Goal: Find specific page/section: Find specific page/section

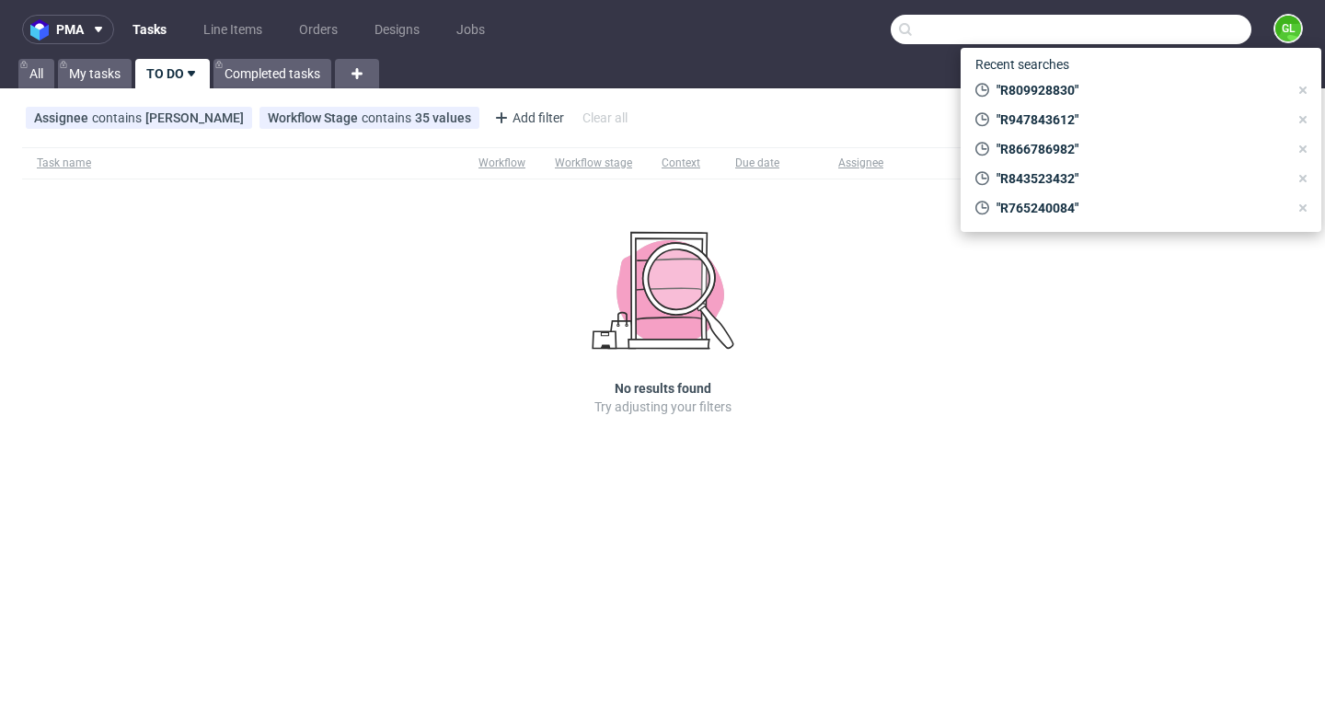
scroll to position [59, 0]
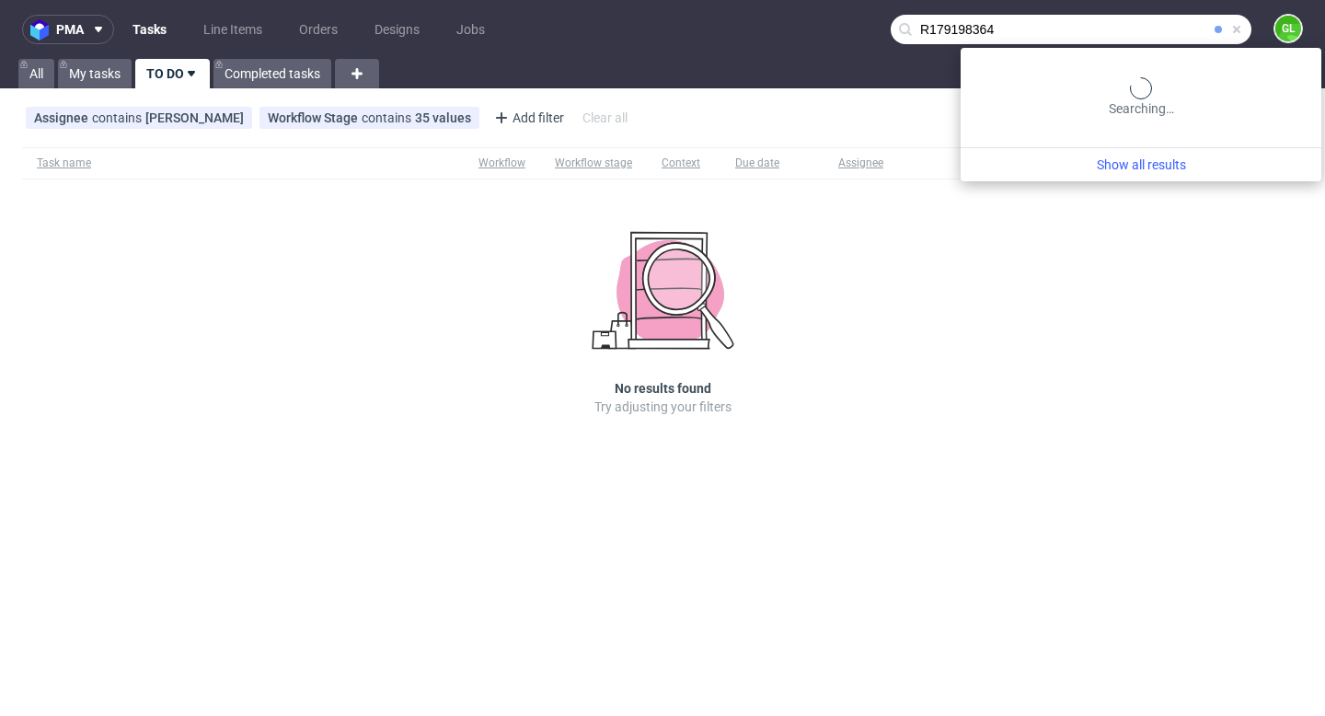
type input "R179198364"
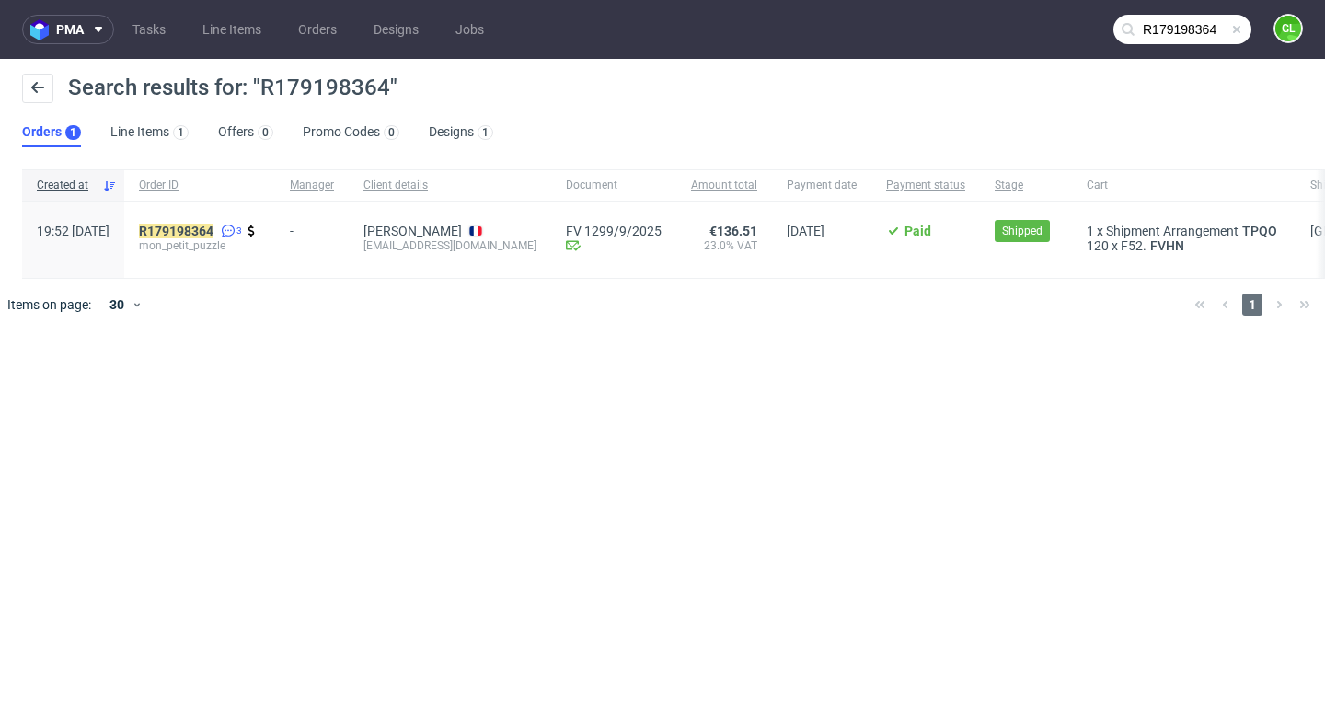
click at [1204, 33] on input "R179198364" at bounding box center [1183, 29] width 138 height 29
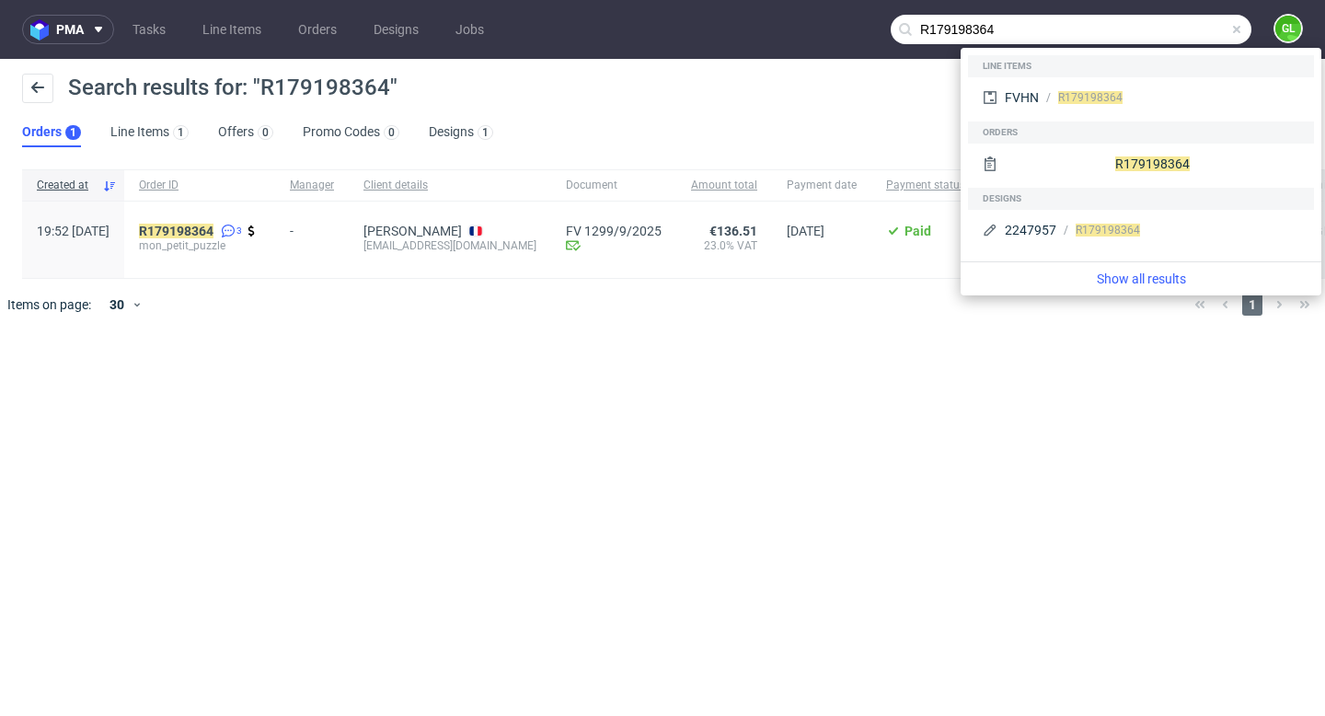
click at [1241, 32] on span at bounding box center [1237, 29] width 15 height 15
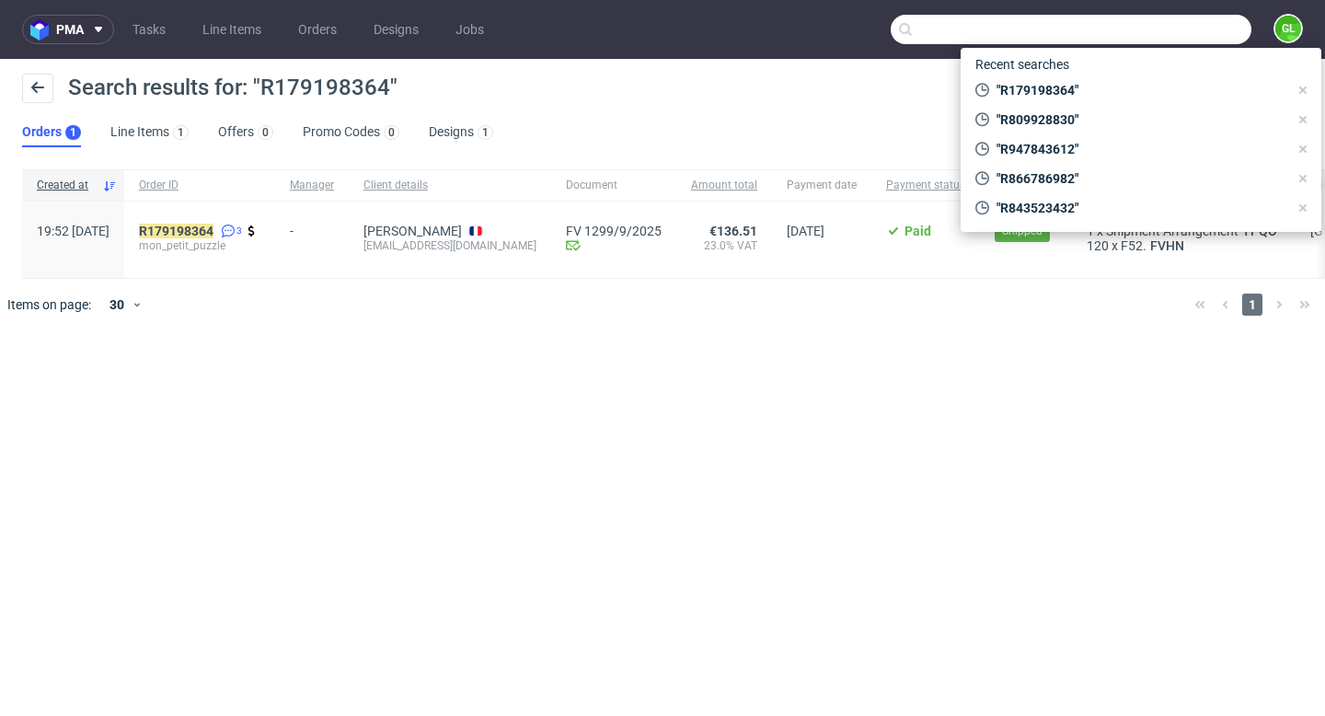
click at [1166, 26] on input "text" at bounding box center [1071, 29] width 361 height 29
paste input "R969036396"
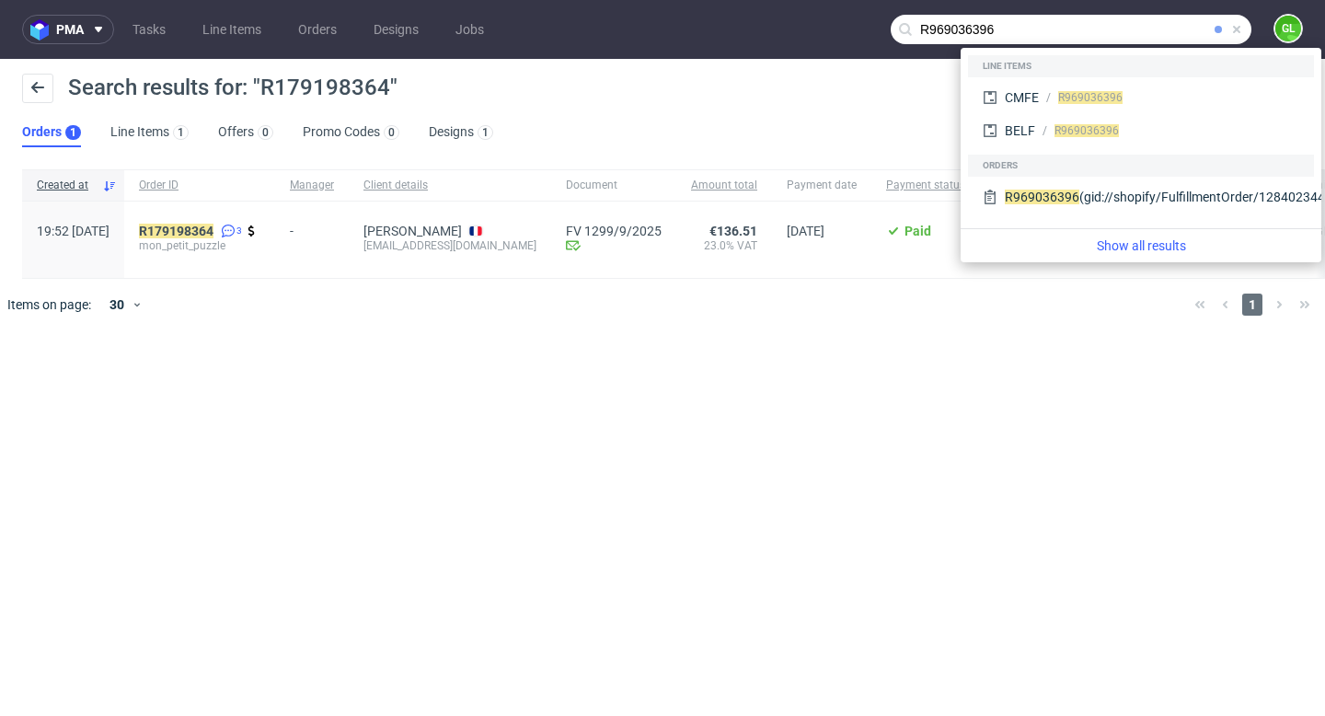
type input "R969036396"
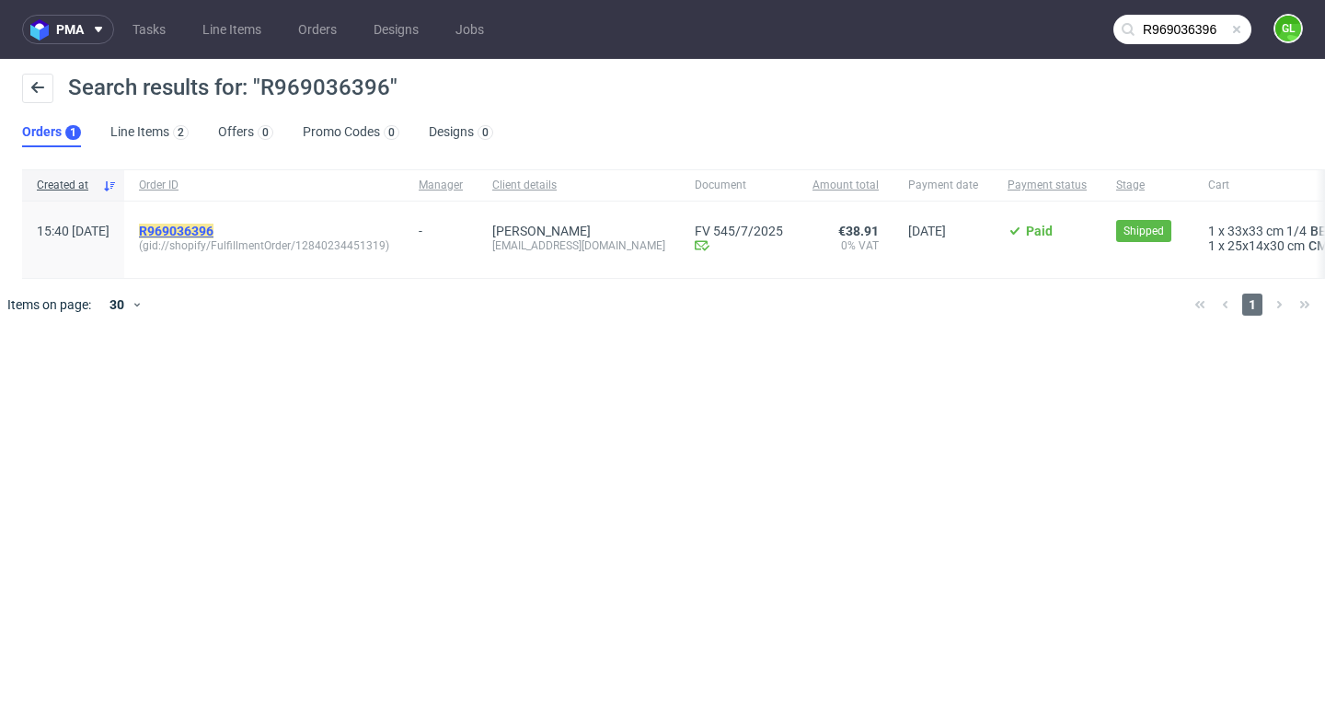
click at [214, 232] on mark "R969036396" at bounding box center [176, 231] width 75 height 15
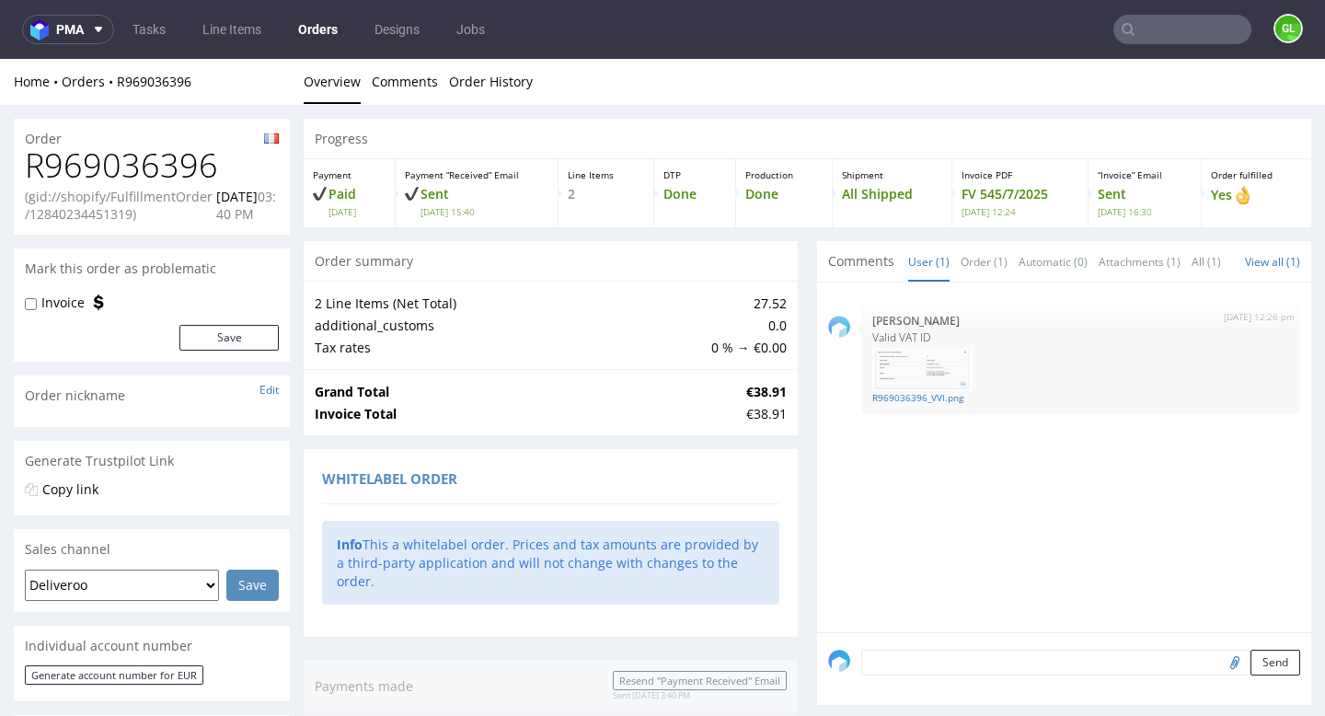
click at [1151, 34] on input "text" at bounding box center [1183, 29] width 138 height 29
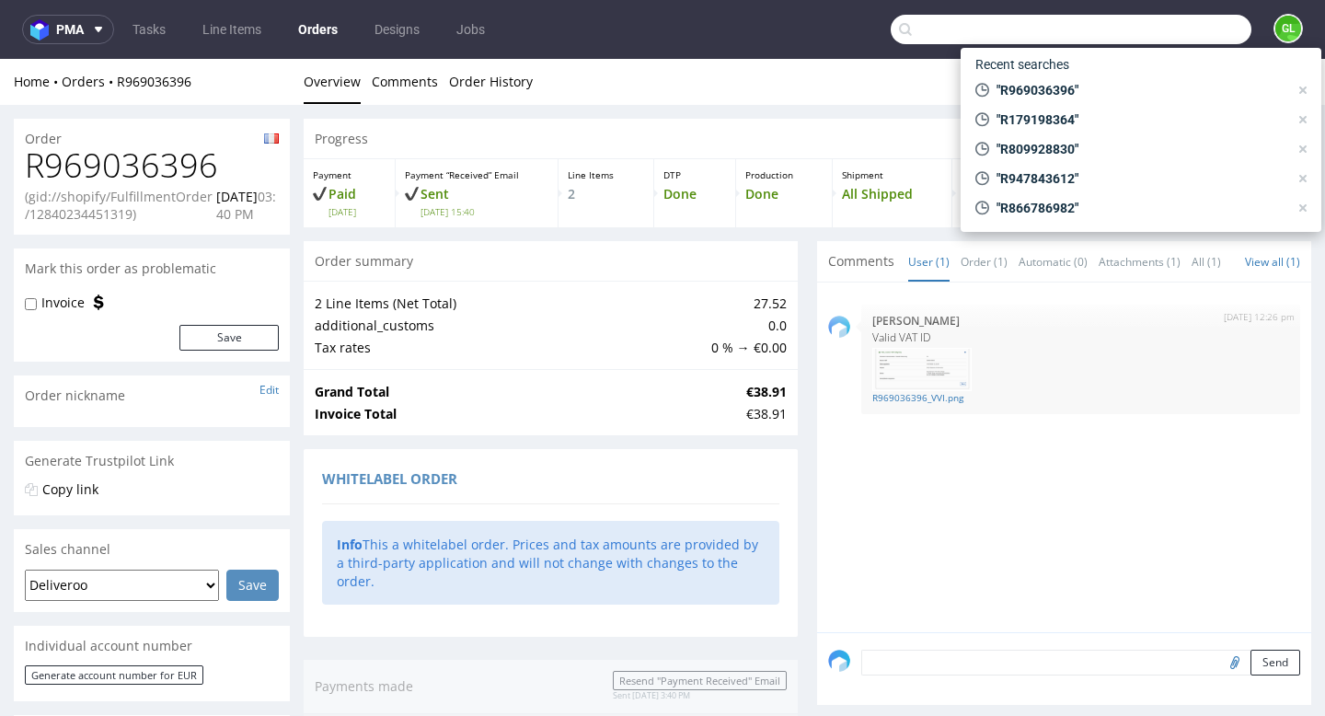
paste input "R765240084"
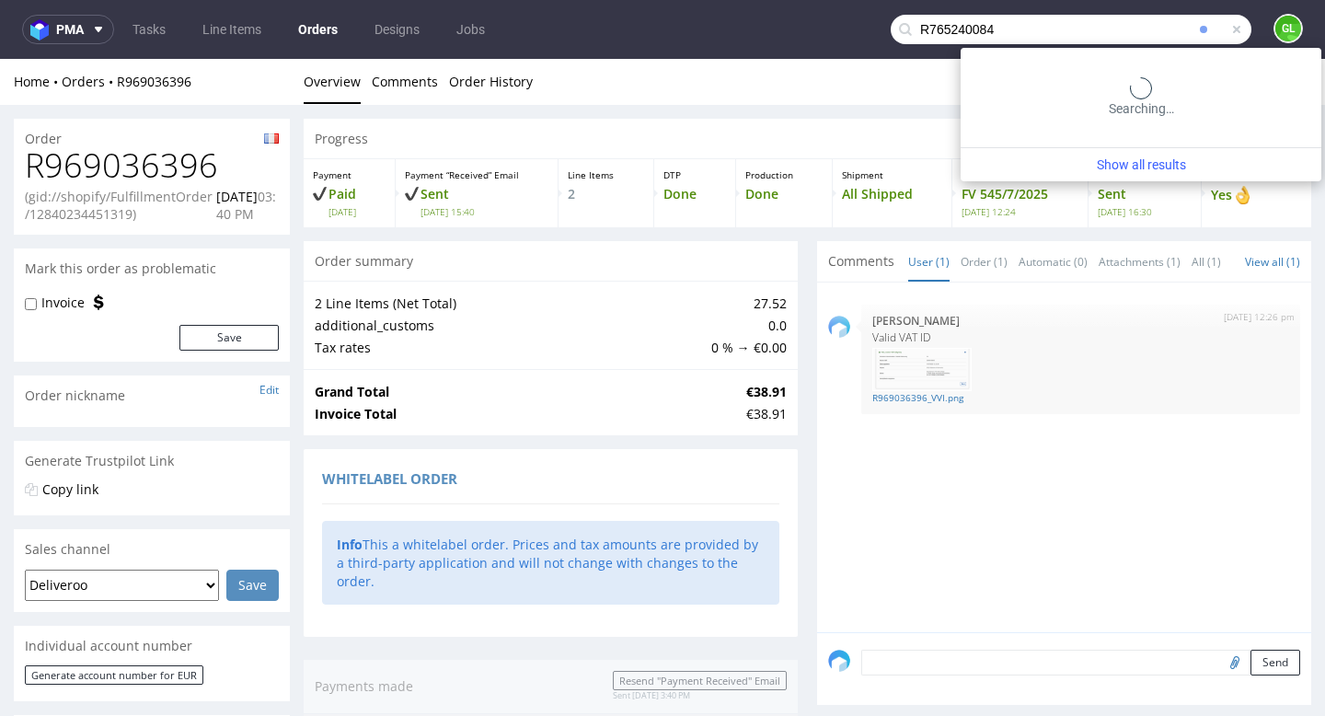
type input "R765240084"
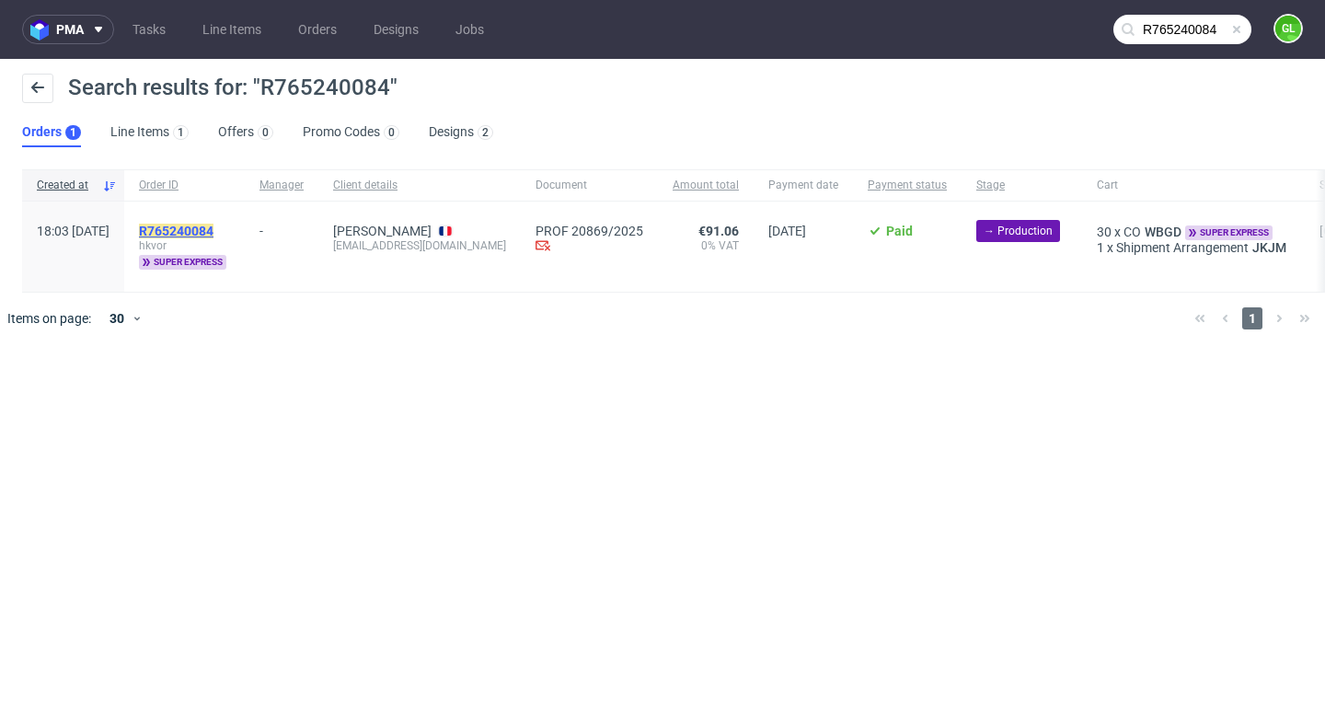
click at [214, 226] on mark "R765240084" at bounding box center [176, 231] width 75 height 15
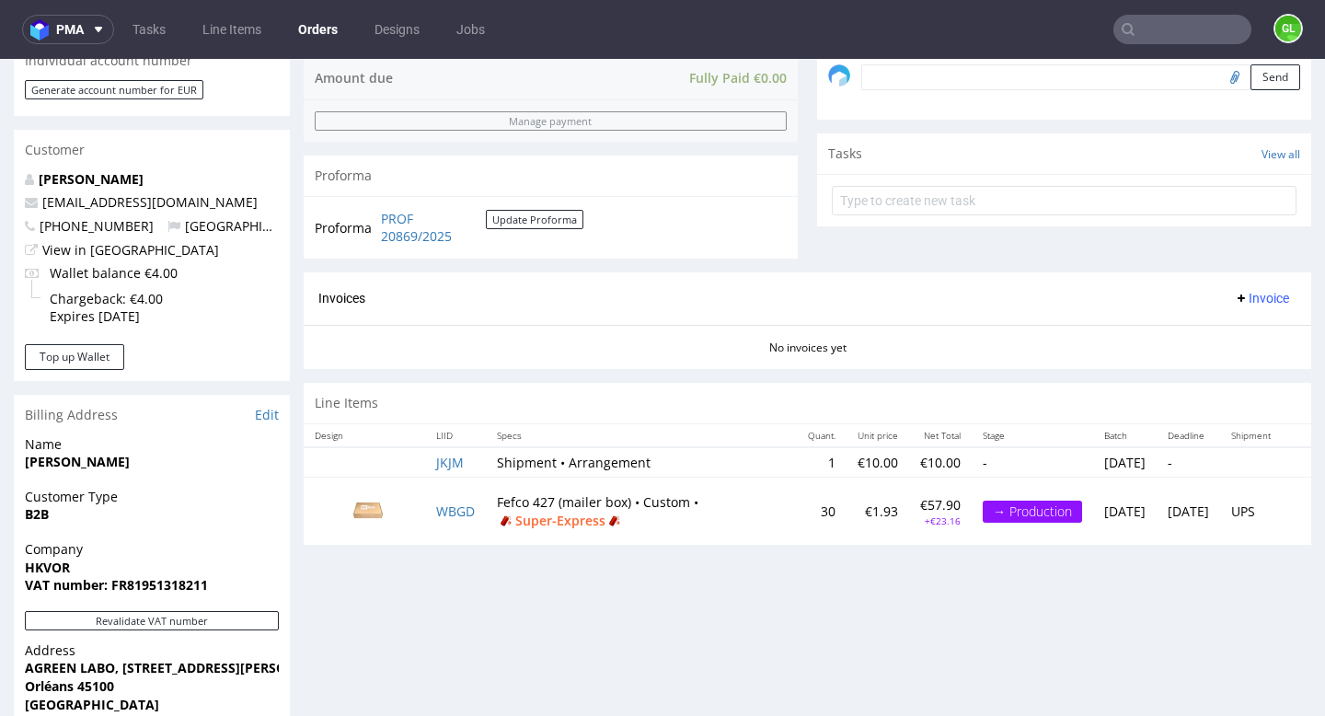
scroll to position [668, 0]
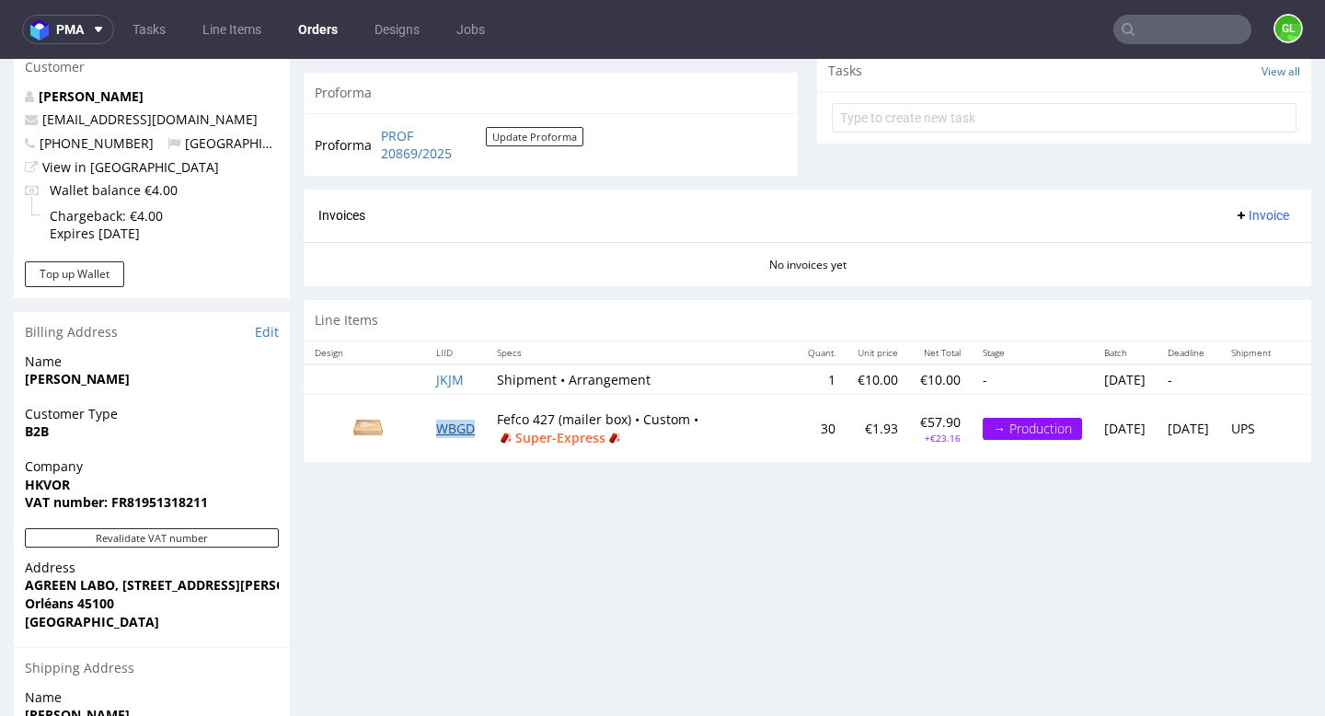
click at [447, 433] on link "WBGD" at bounding box center [455, 428] width 39 height 17
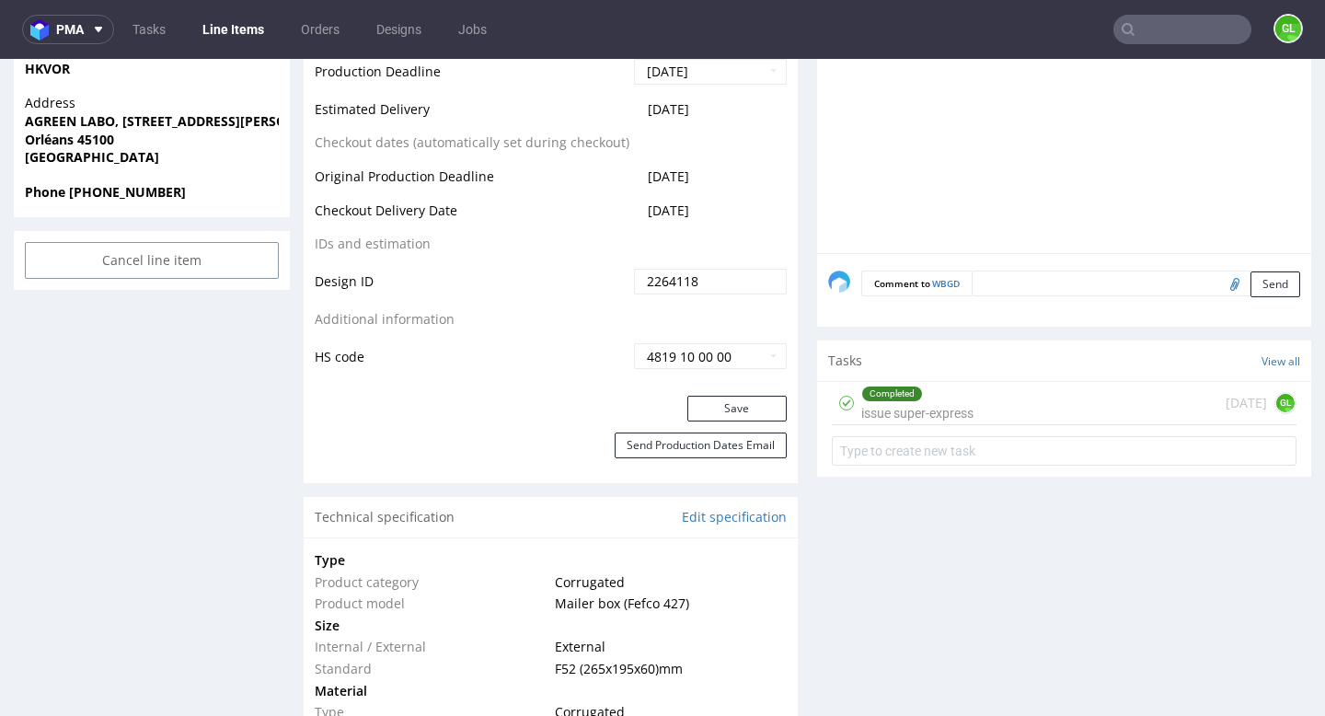
scroll to position [797, 0]
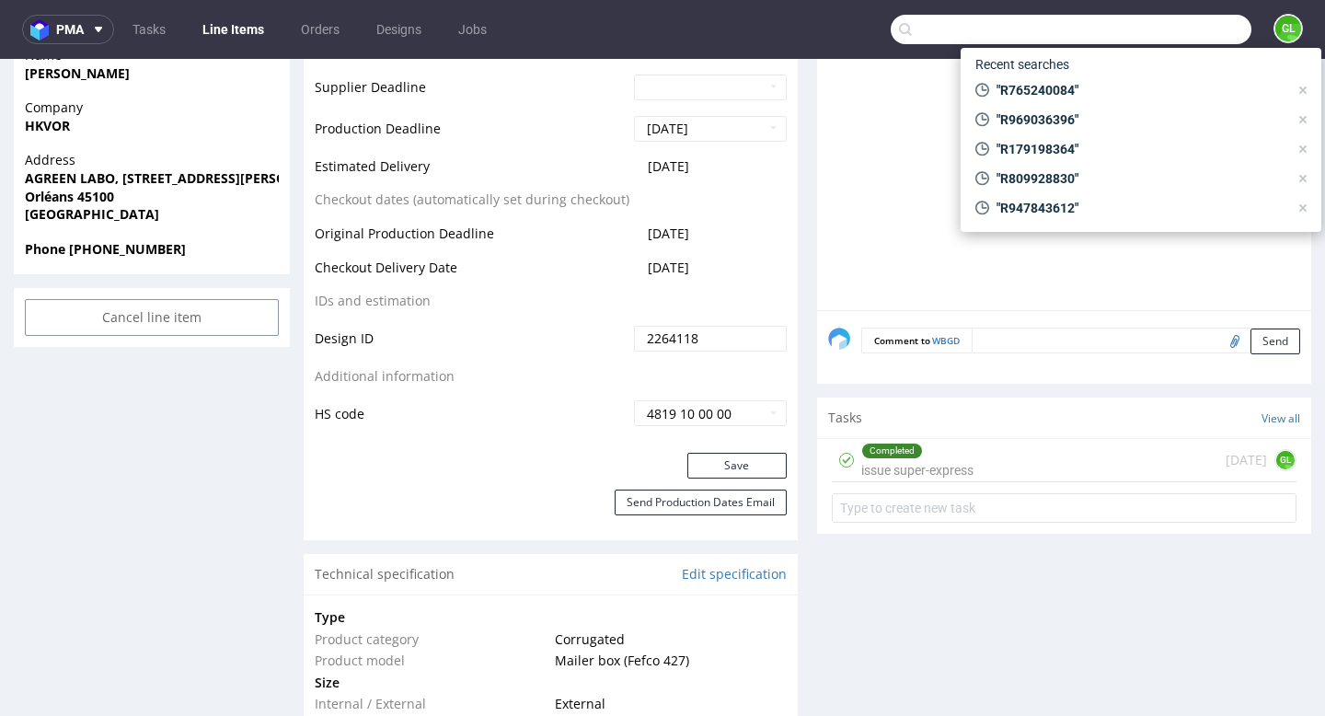
click at [1145, 29] on input "text" at bounding box center [1071, 29] width 361 height 29
paste input "DEL2819FR"
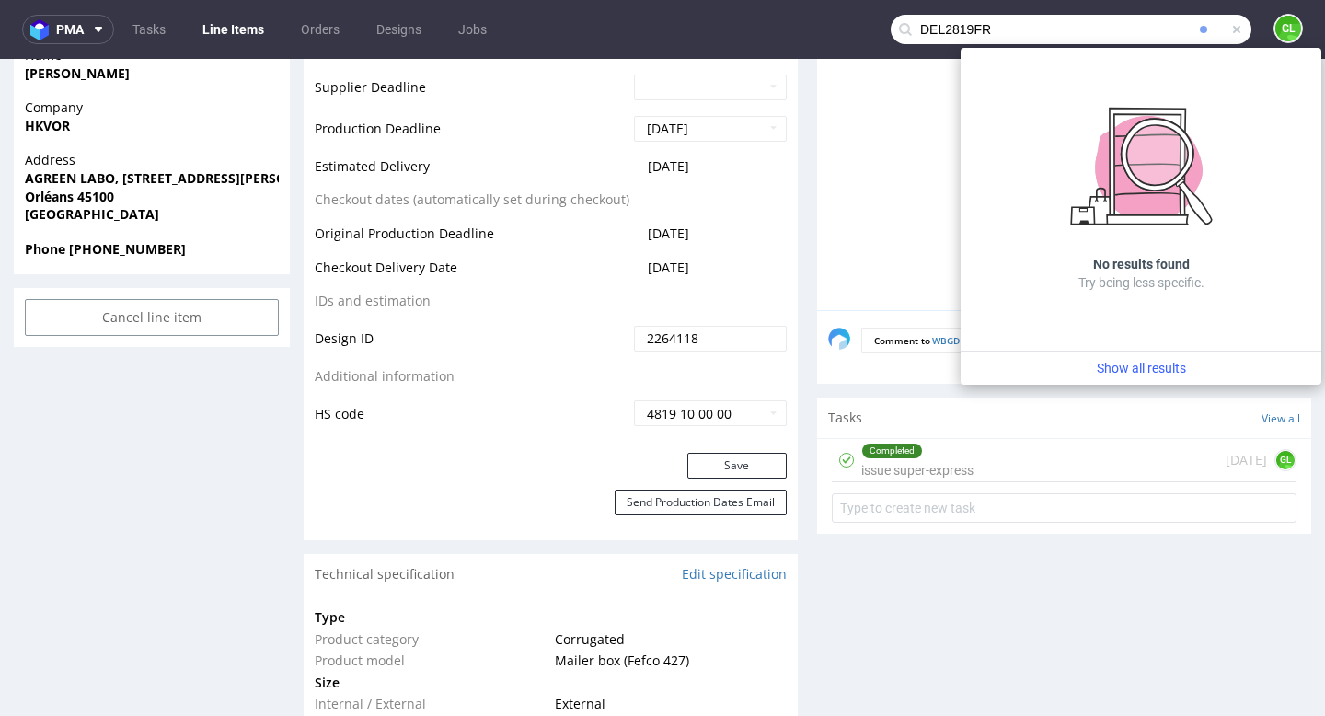
type input "DEL2819FR"
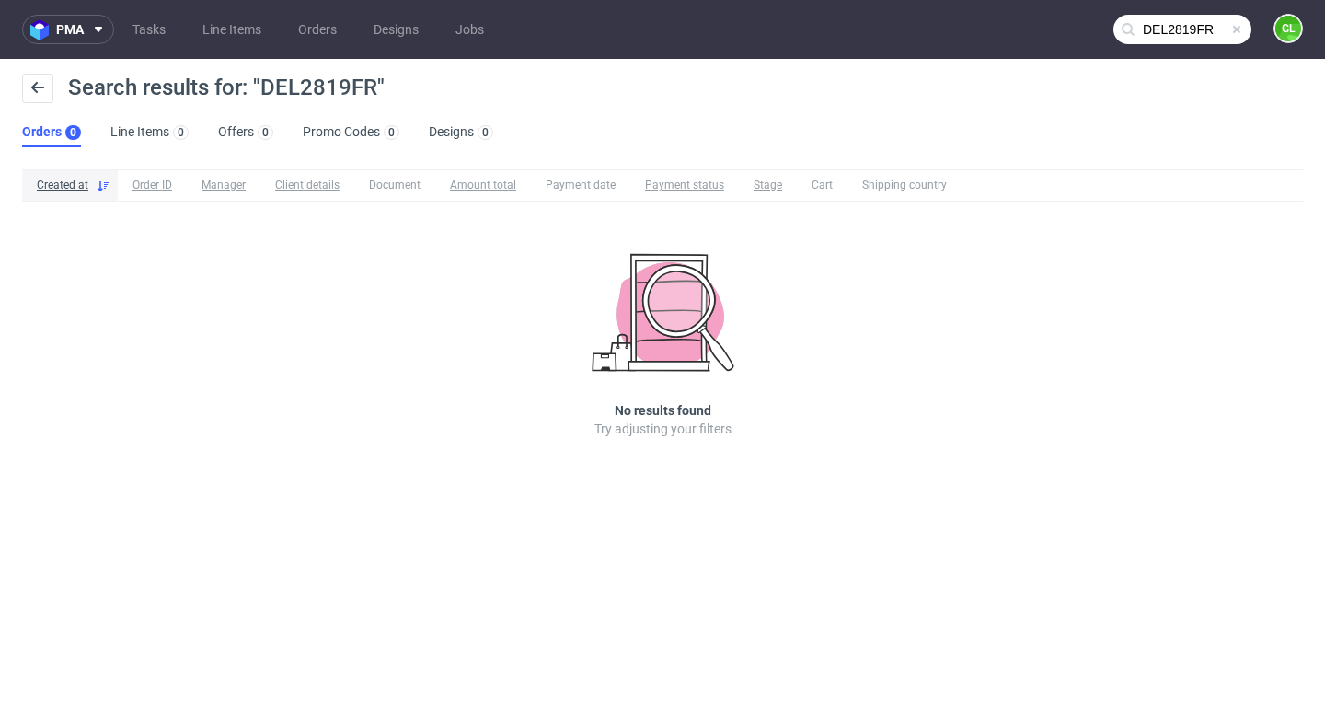
click at [1239, 31] on span at bounding box center [1237, 29] width 15 height 15
click at [1182, 30] on input "text" at bounding box center [1183, 29] width 138 height 29
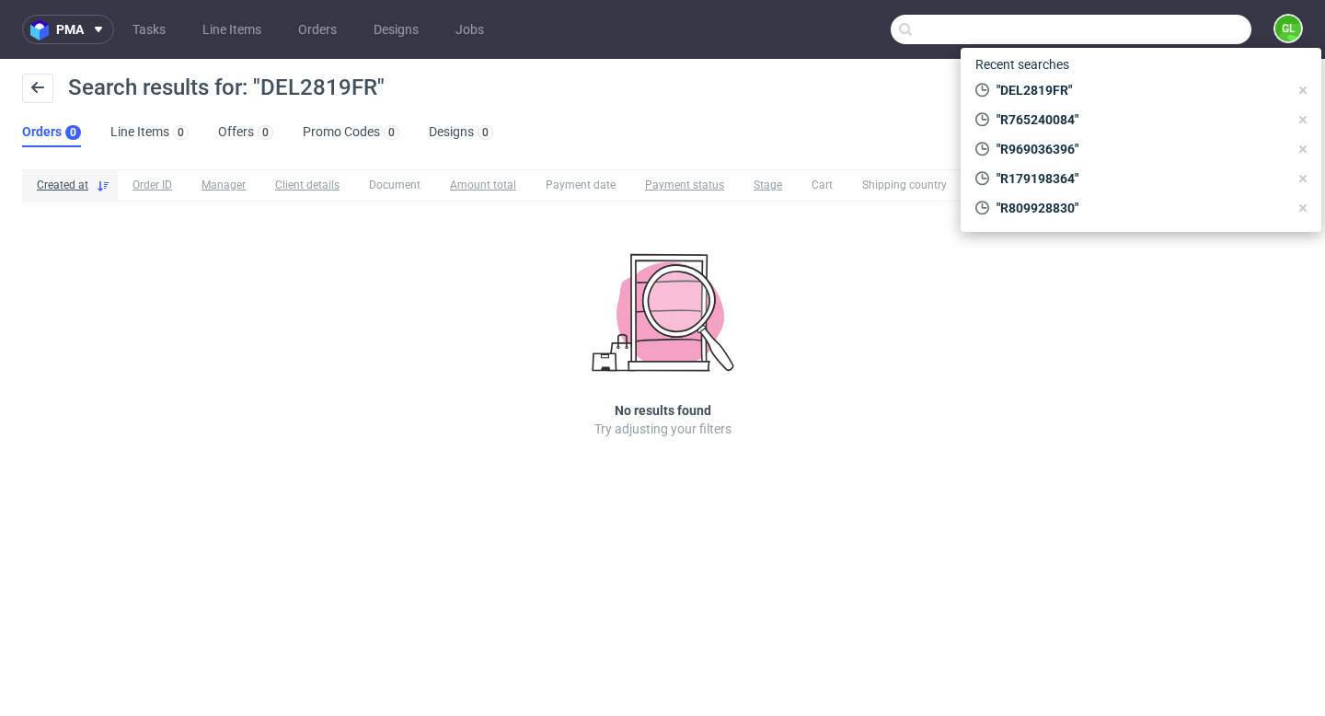
paste input "[EMAIL_ADDRESS][DOMAIN_NAME]"
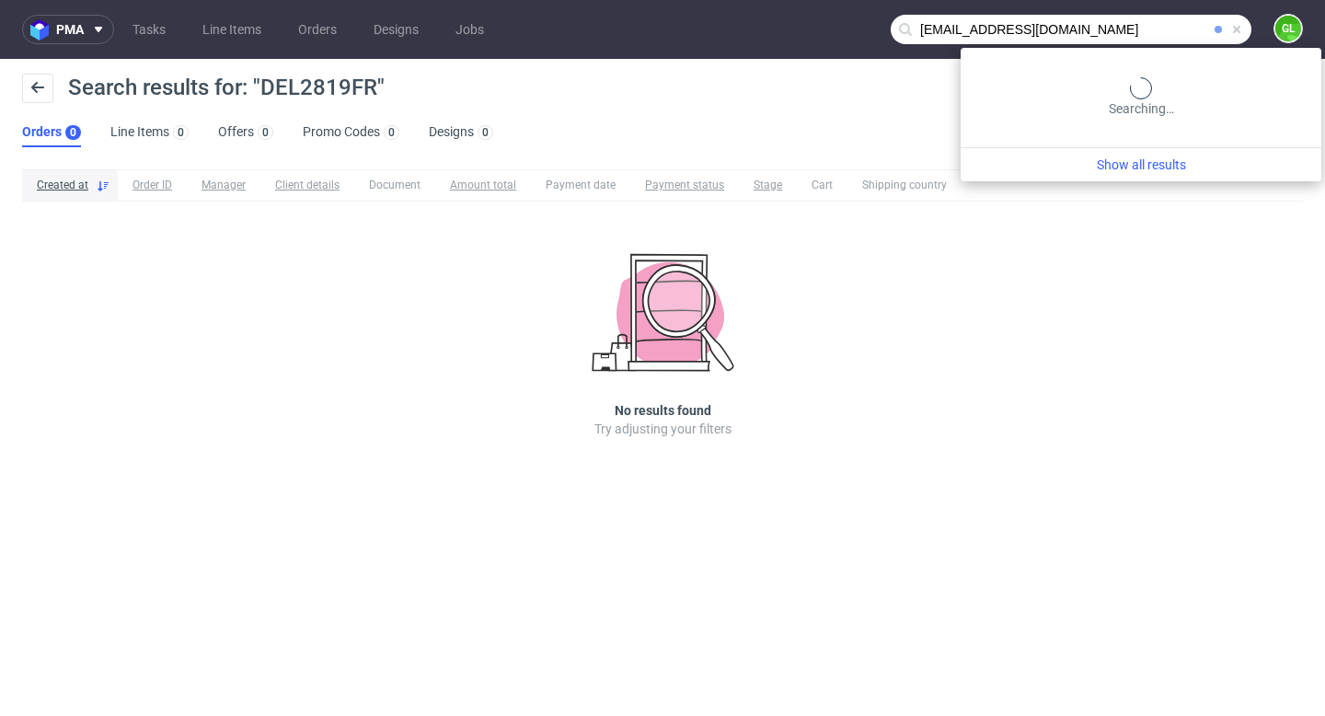
type input "[EMAIL_ADDRESS][DOMAIN_NAME]"
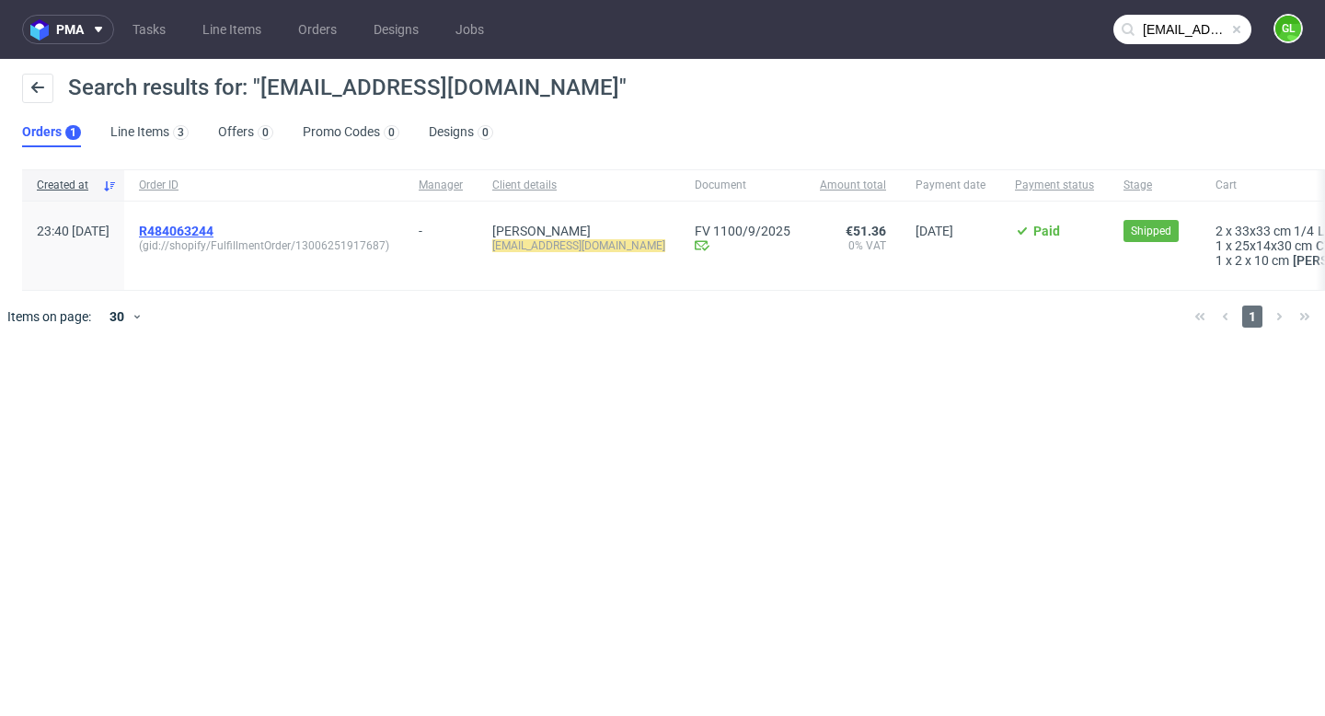
click at [214, 232] on span "R484063244" at bounding box center [176, 231] width 75 height 15
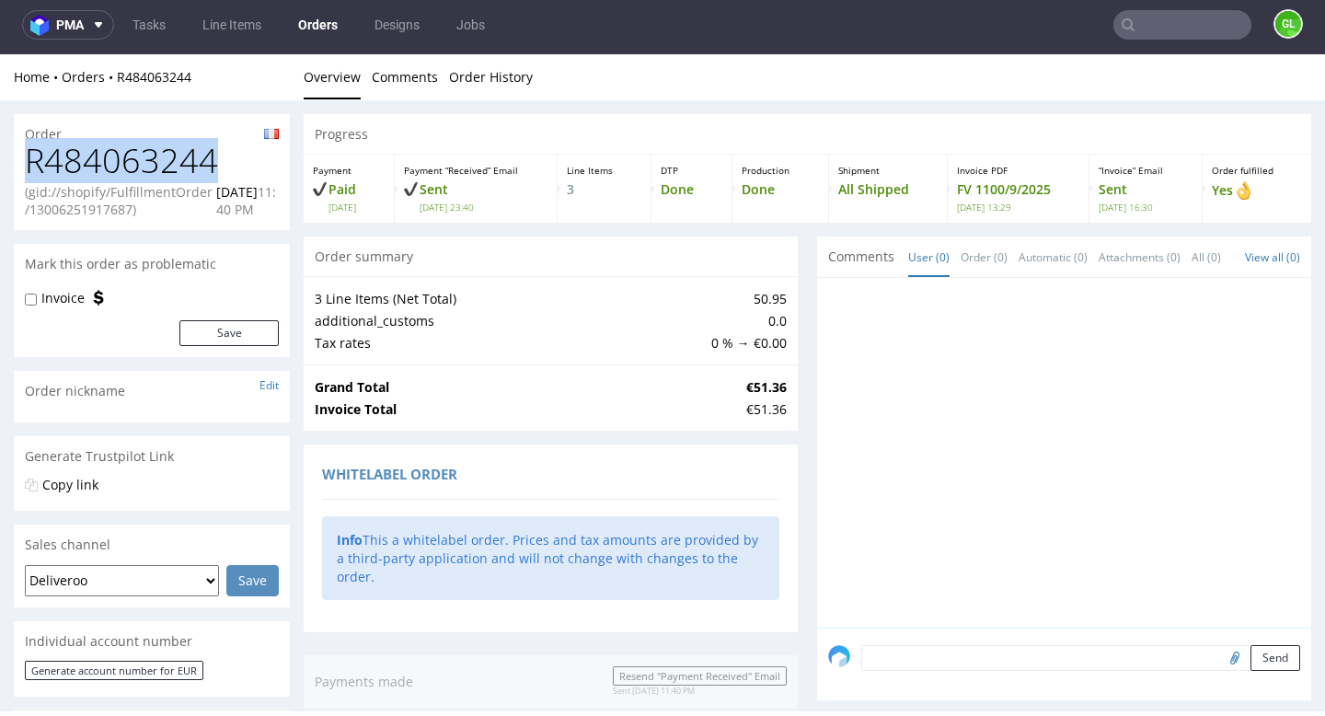
drag, startPoint x: 27, startPoint y: 162, endPoint x: 236, endPoint y: 154, distance: 209.1
click at [236, 154] on h1 "R484063244" at bounding box center [152, 161] width 254 height 37
copy h1 "R484063244"
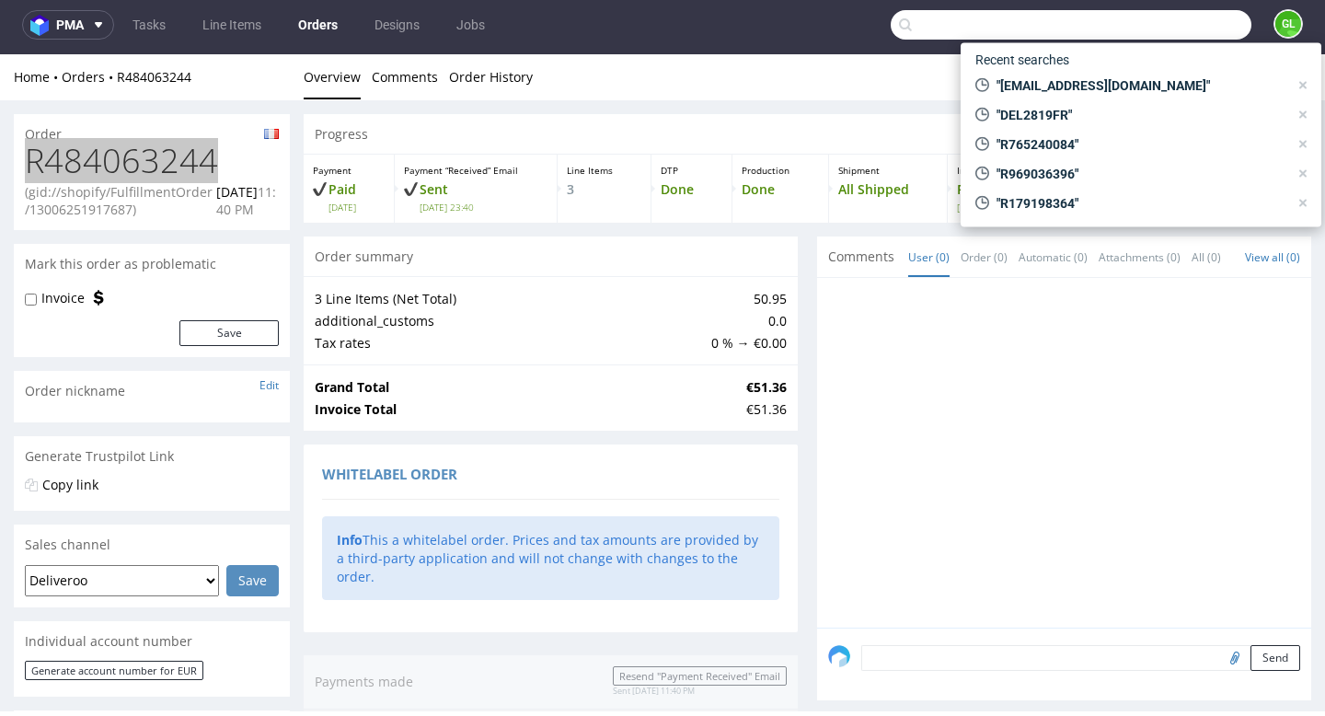
click at [1149, 25] on input "text" at bounding box center [1071, 24] width 361 height 29
paste input "000002578"
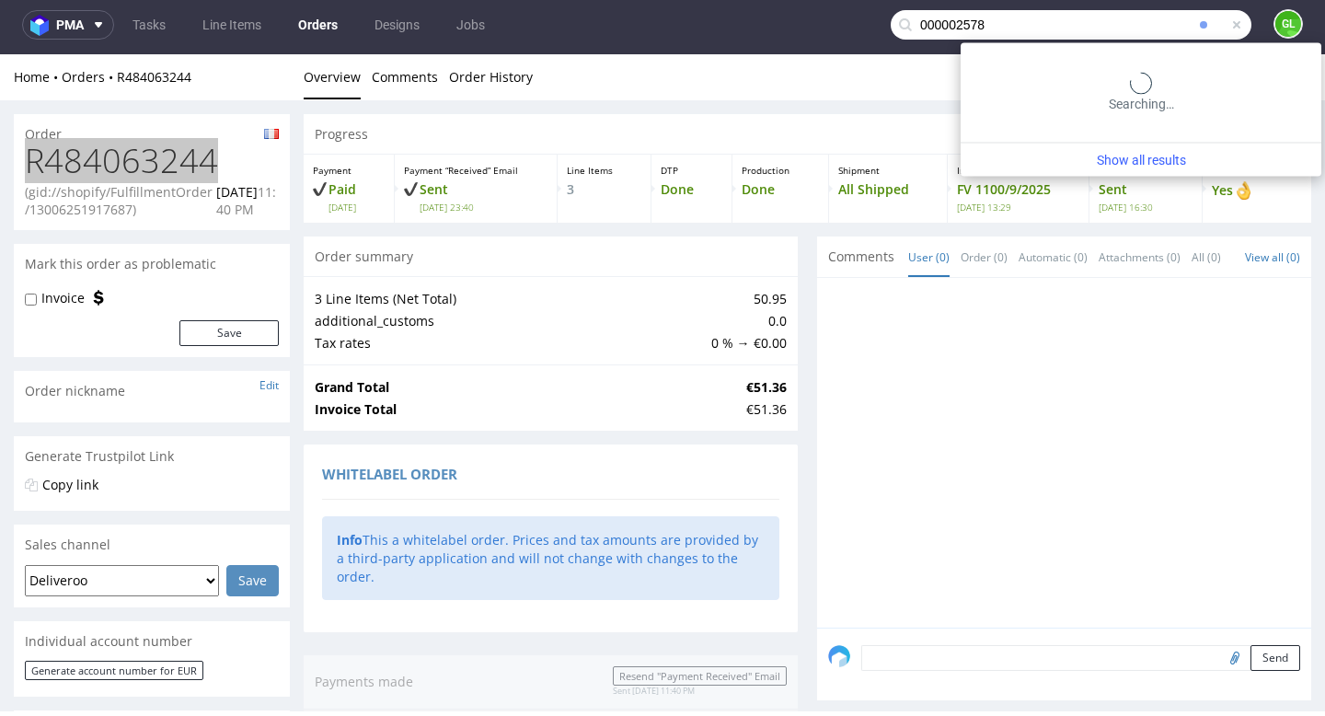
type input "000002578"
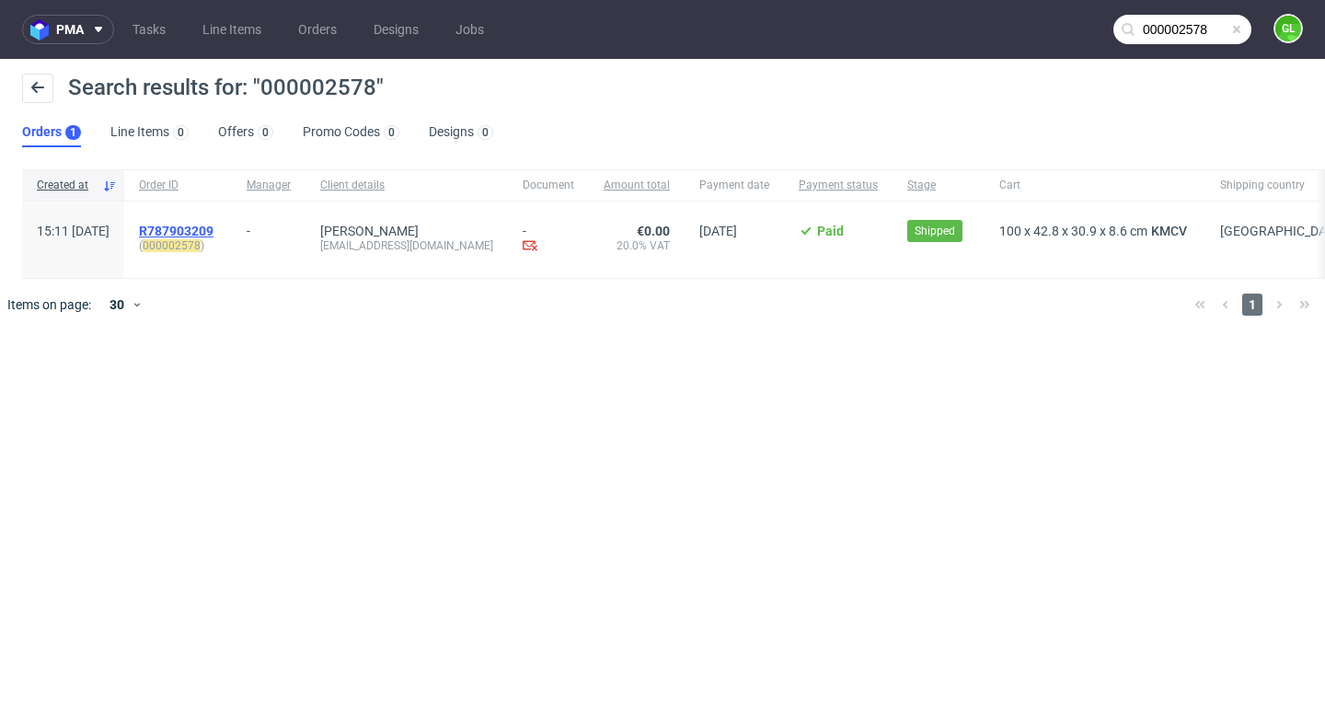
click at [214, 232] on span "R787903209" at bounding box center [176, 231] width 75 height 15
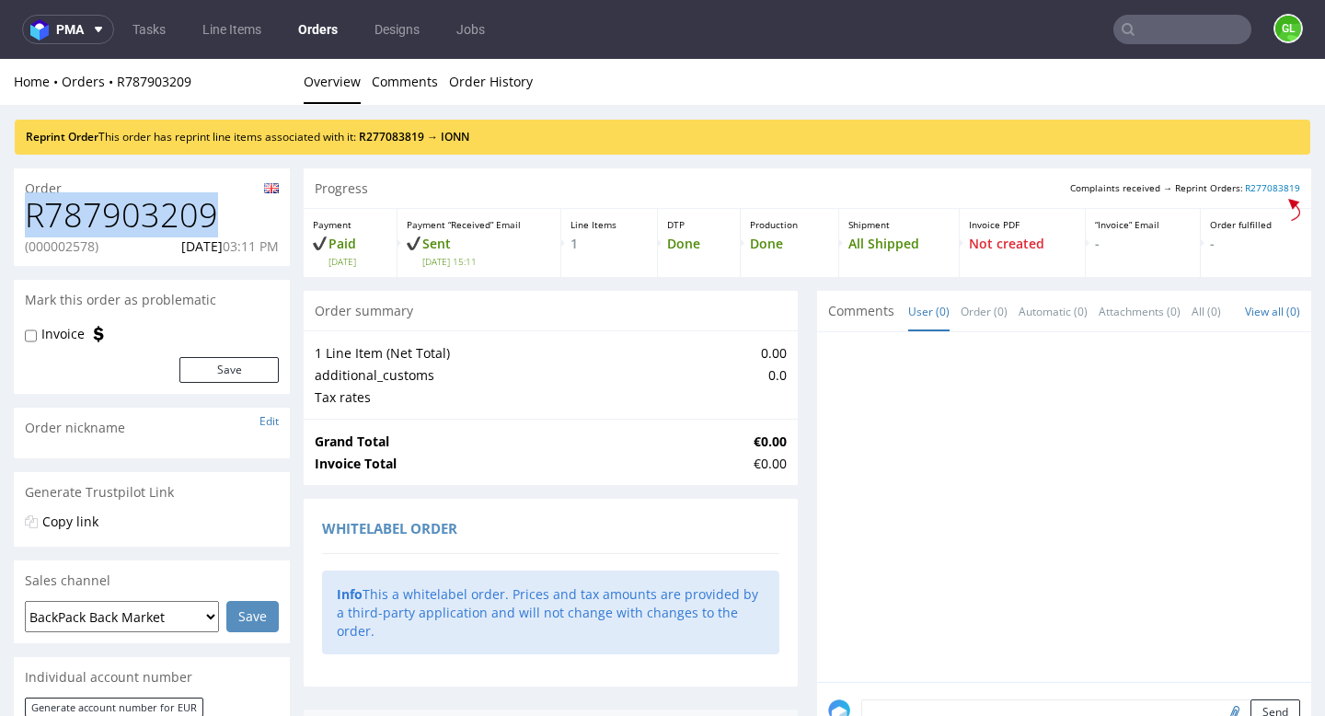
drag, startPoint x: 24, startPoint y: 214, endPoint x: 238, endPoint y: 207, distance: 214.6
click at [238, 207] on div "R787903209 (000002578) [DATE] 03:11 PM" at bounding box center [152, 231] width 276 height 69
copy h1 "R787903209"
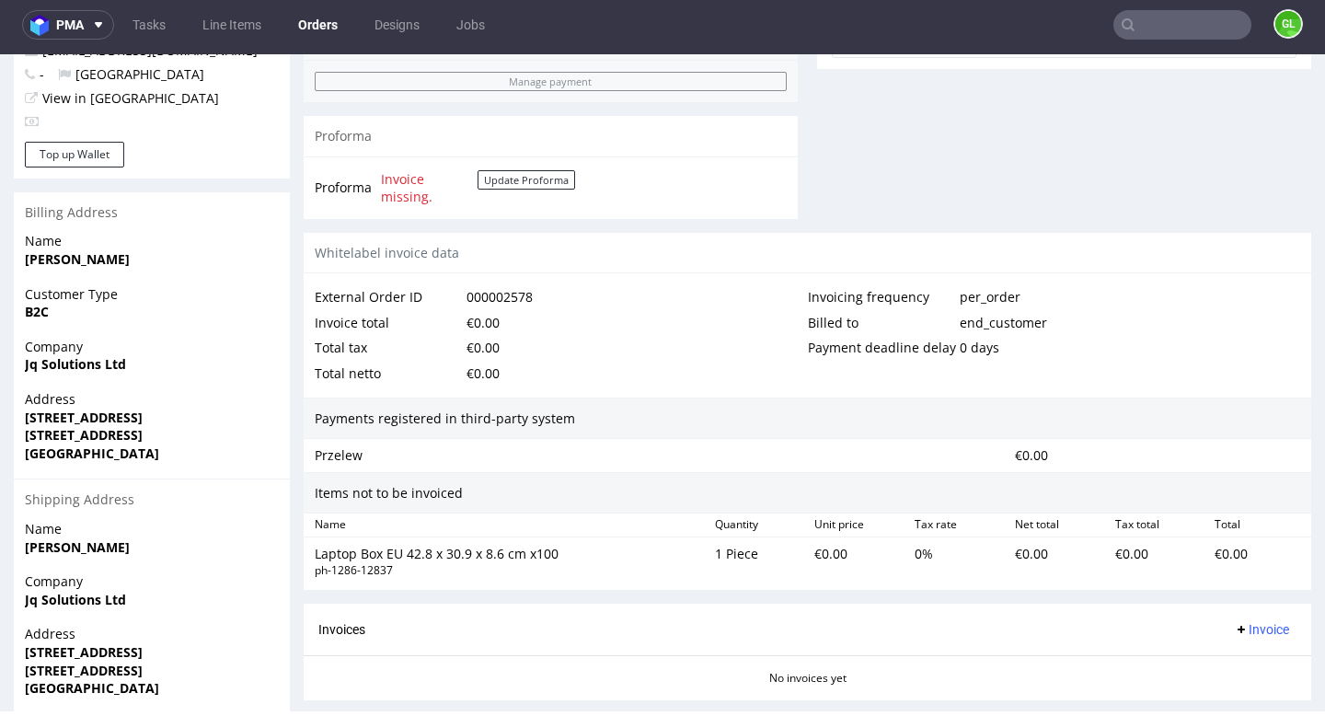
scroll to position [496, 0]
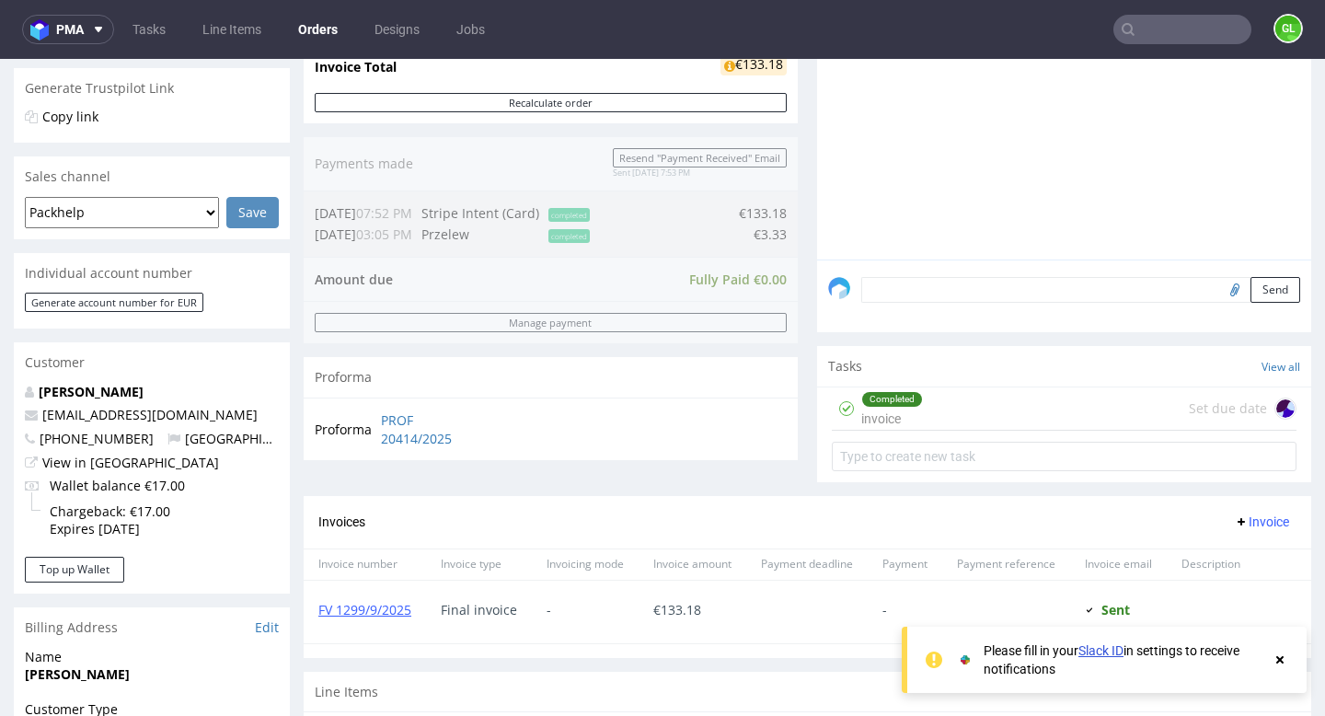
scroll to position [375, 0]
click at [981, 419] on div "Completed invoice Set due date" at bounding box center [1064, 407] width 465 height 43
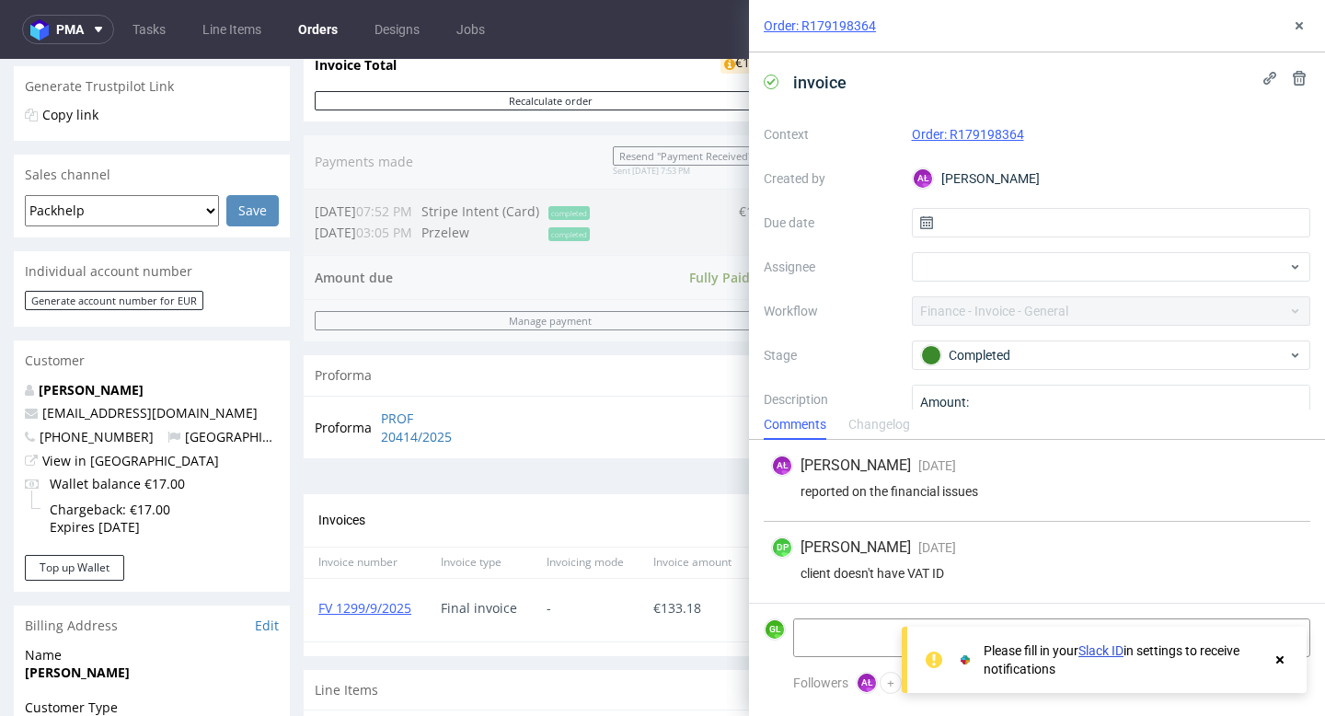
click at [1280, 660] on use at bounding box center [1280, 659] width 7 height 7
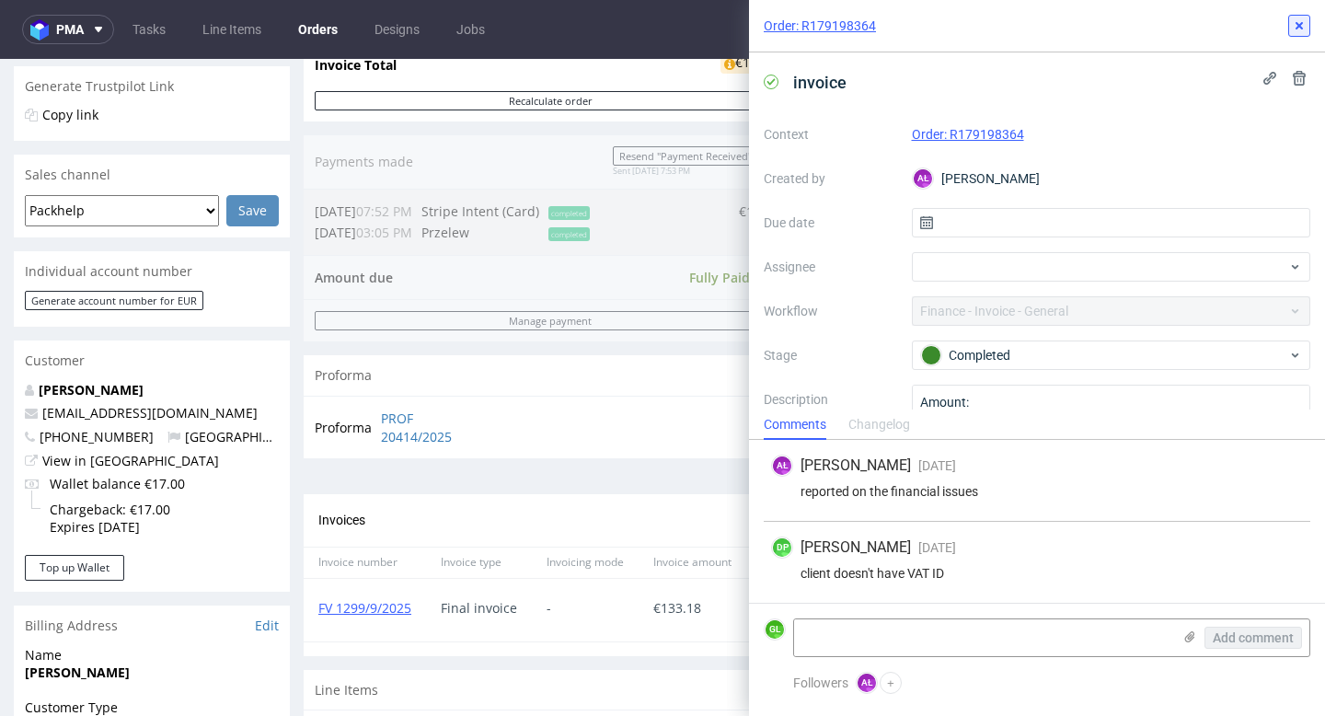
click at [1297, 29] on icon at bounding box center [1299, 25] width 15 height 15
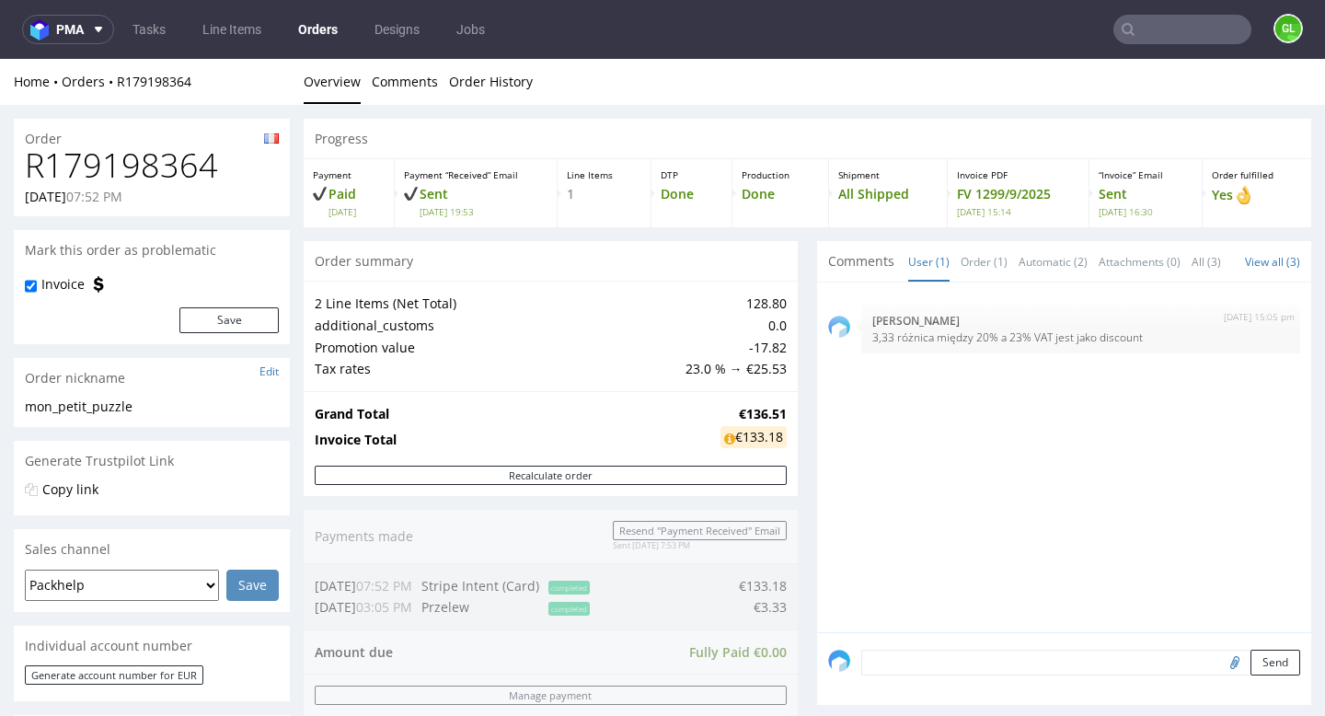
click at [1156, 34] on input "text" at bounding box center [1183, 29] width 138 height 29
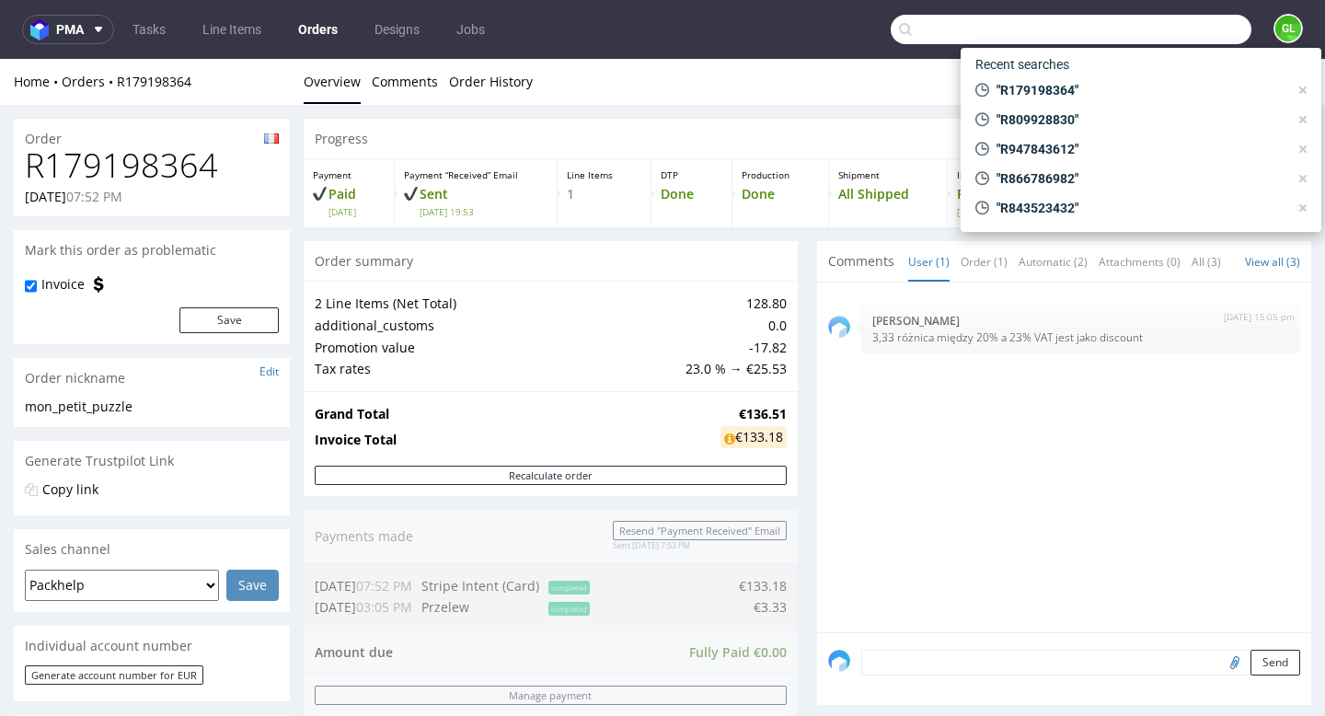
paste input "R969036396"
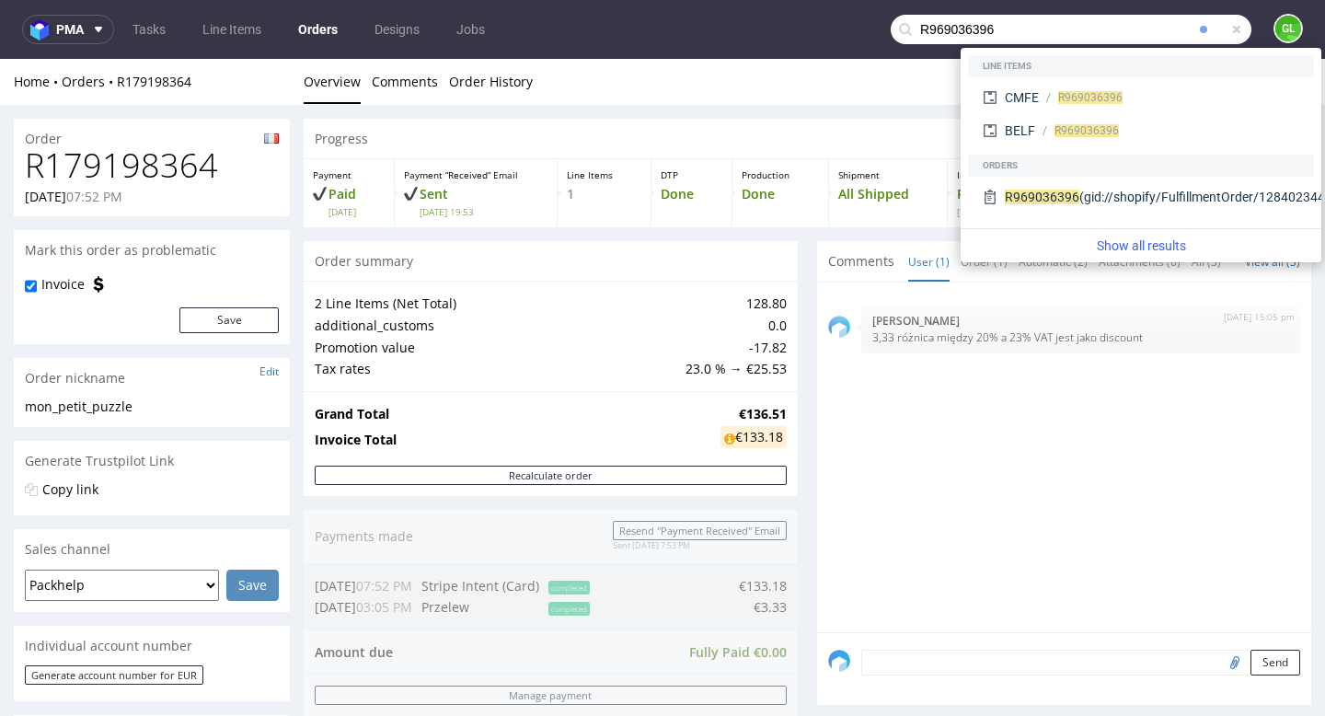
type input "R969036396"
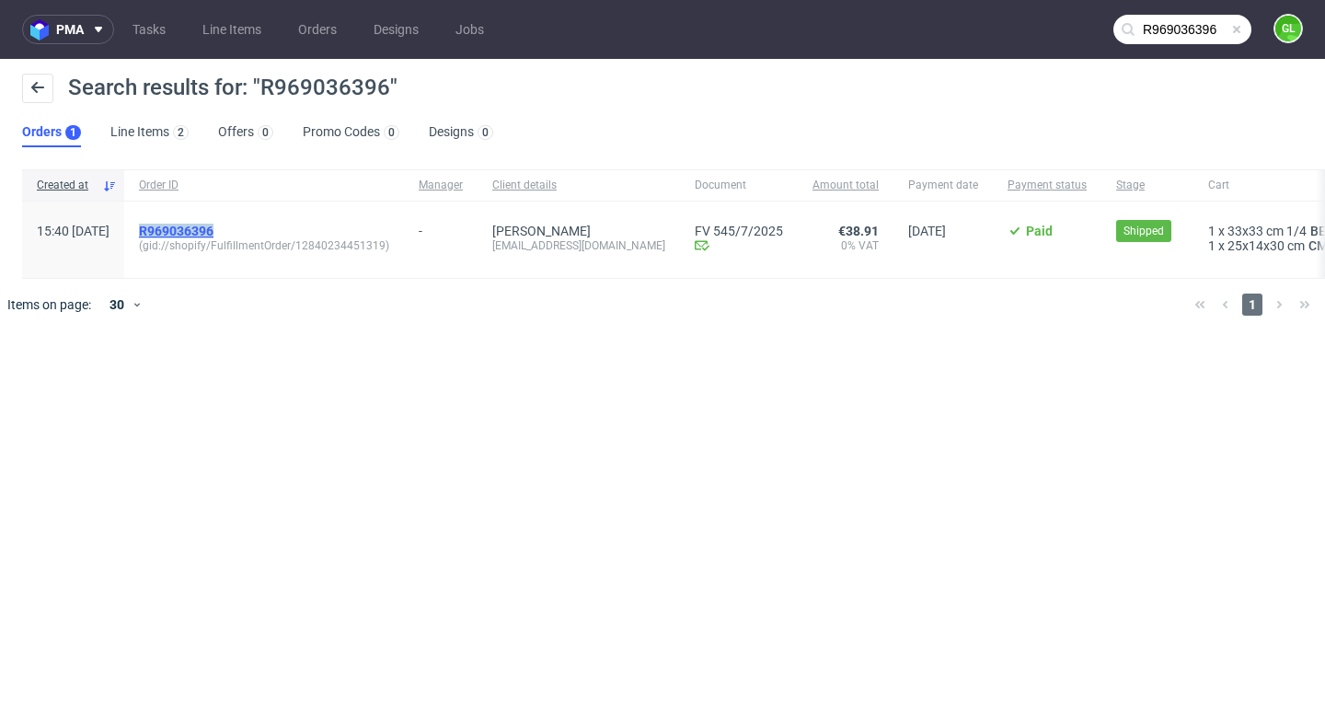
click at [211, 226] on mark "R969036396" at bounding box center [176, 231] width 75 height 15
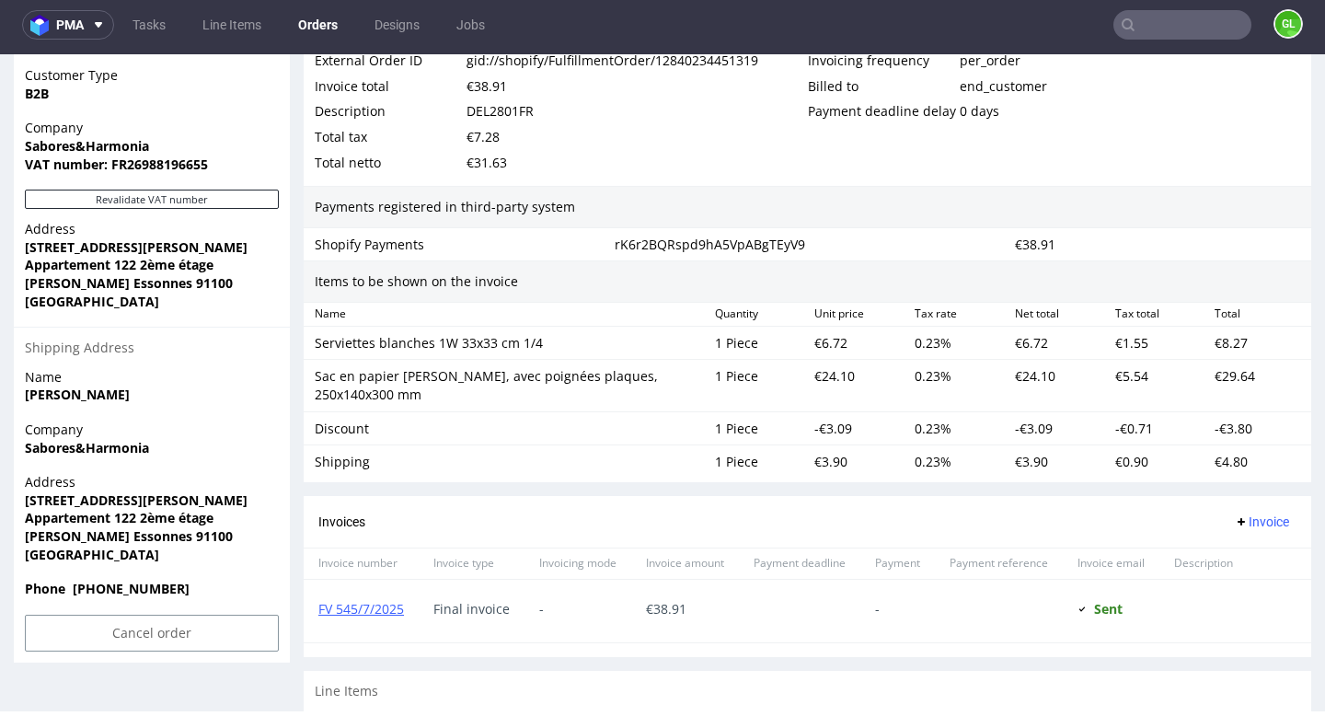
scroll to position [1187, 0]
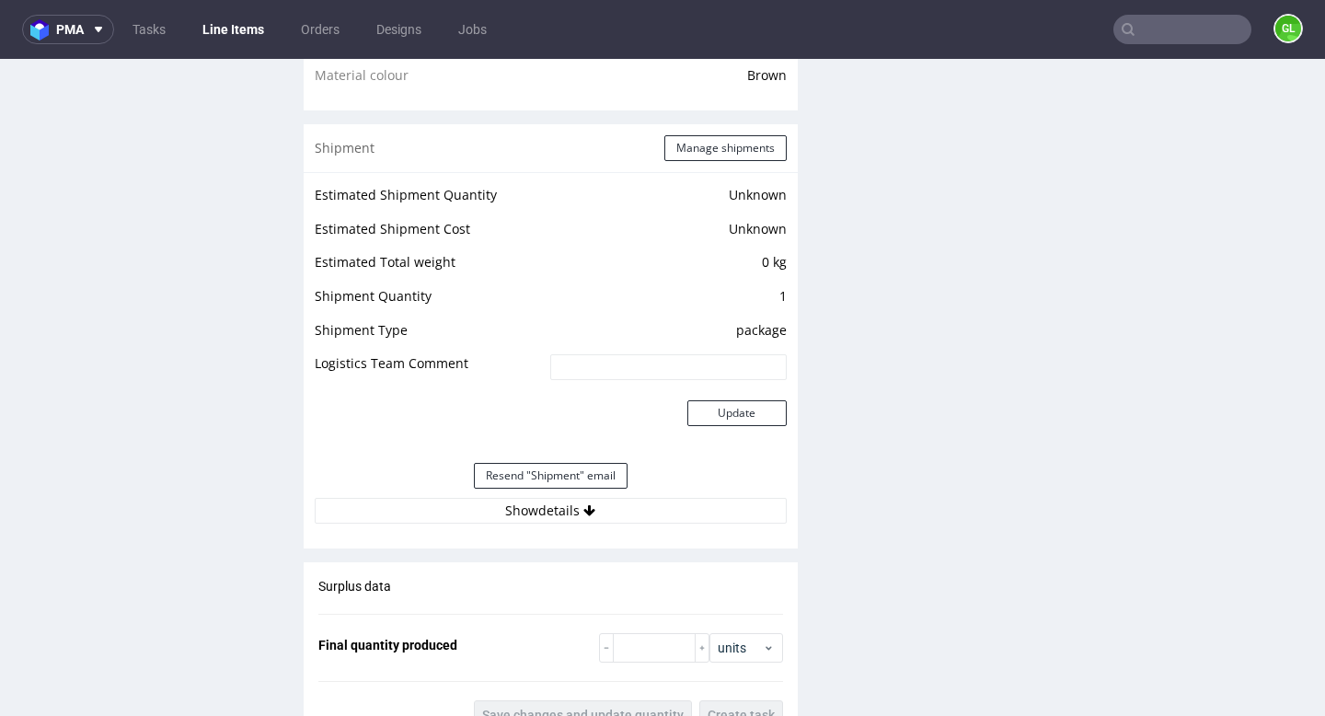
scroll to position [1500, 0]
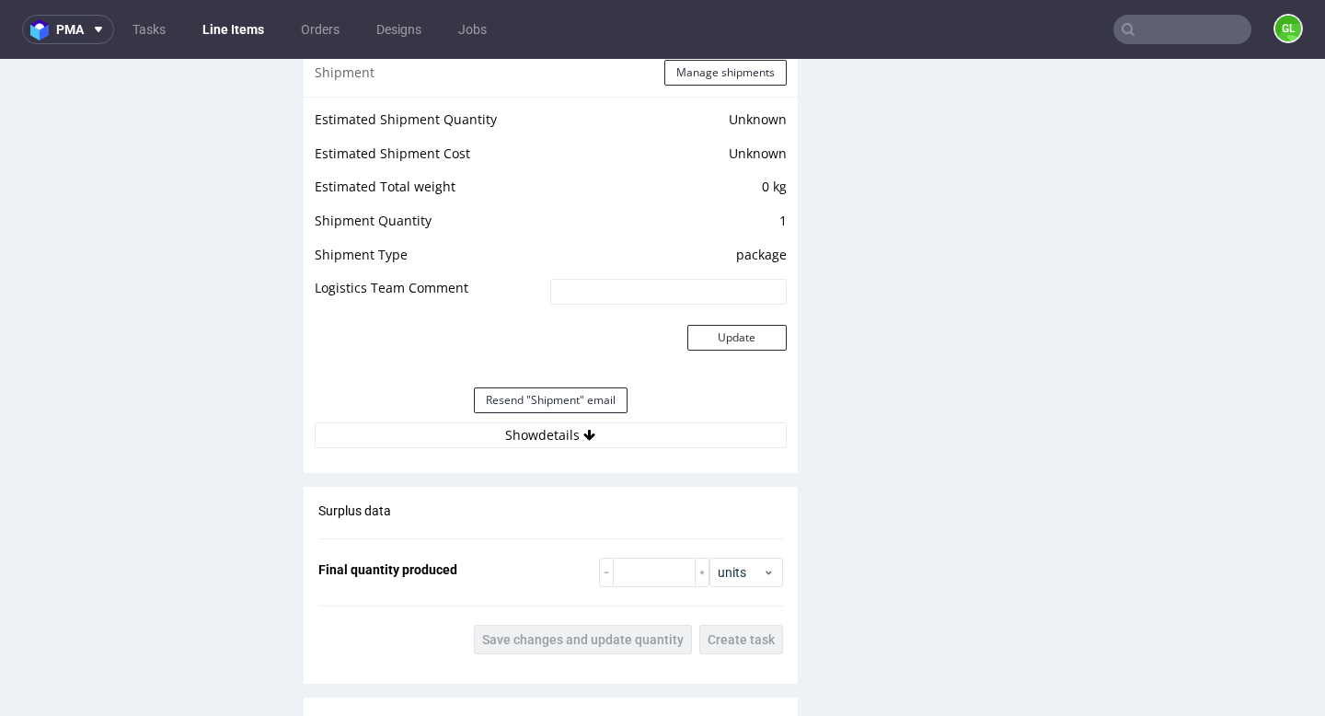
click at [548, 434] on button "Show details" at bounding box center [551, 435] width 472 height 26
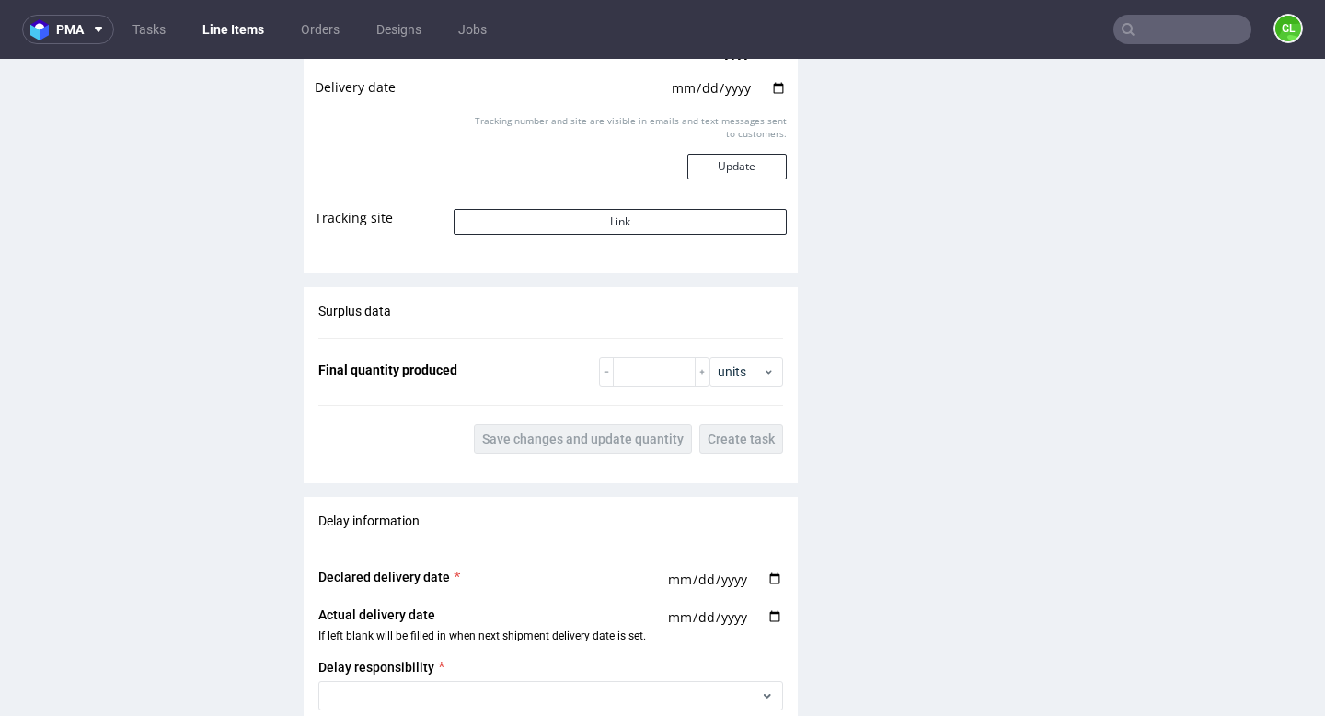
scroll to position [2090, 0]
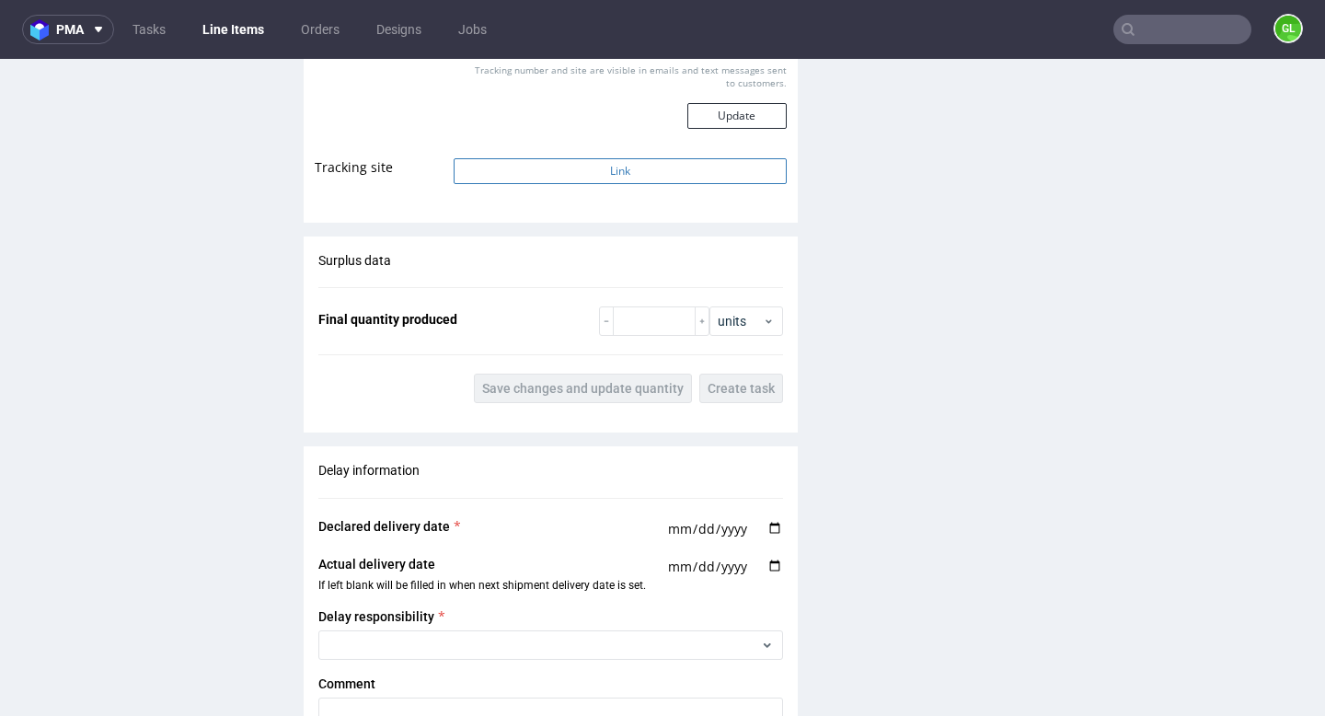
click at [600, 175] on button "Link" at bounding box center [620, 171] width 332 height 26
